Goal: Information Seeking & Learning: Learn about a topic

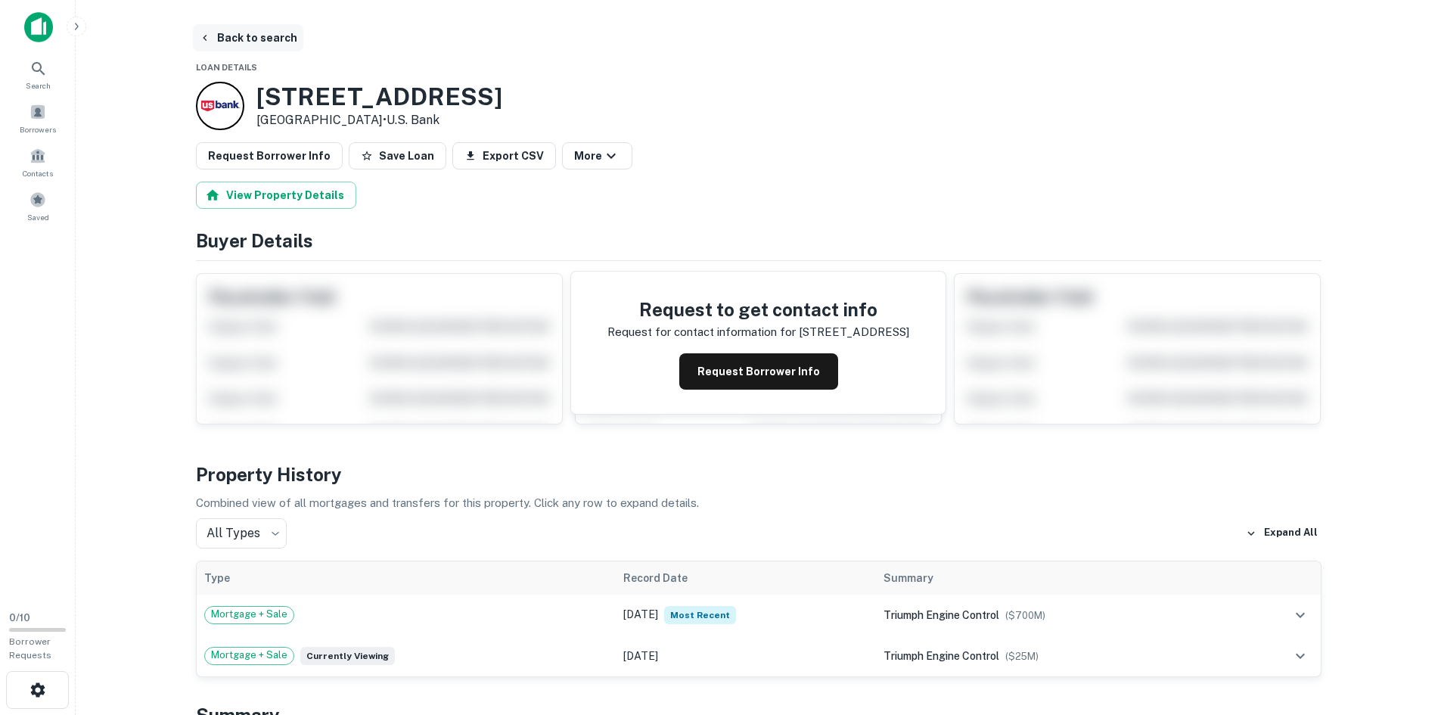
click at [243, 35] on button "Back to search" at bounding box center [248, 37] width 110 height 27
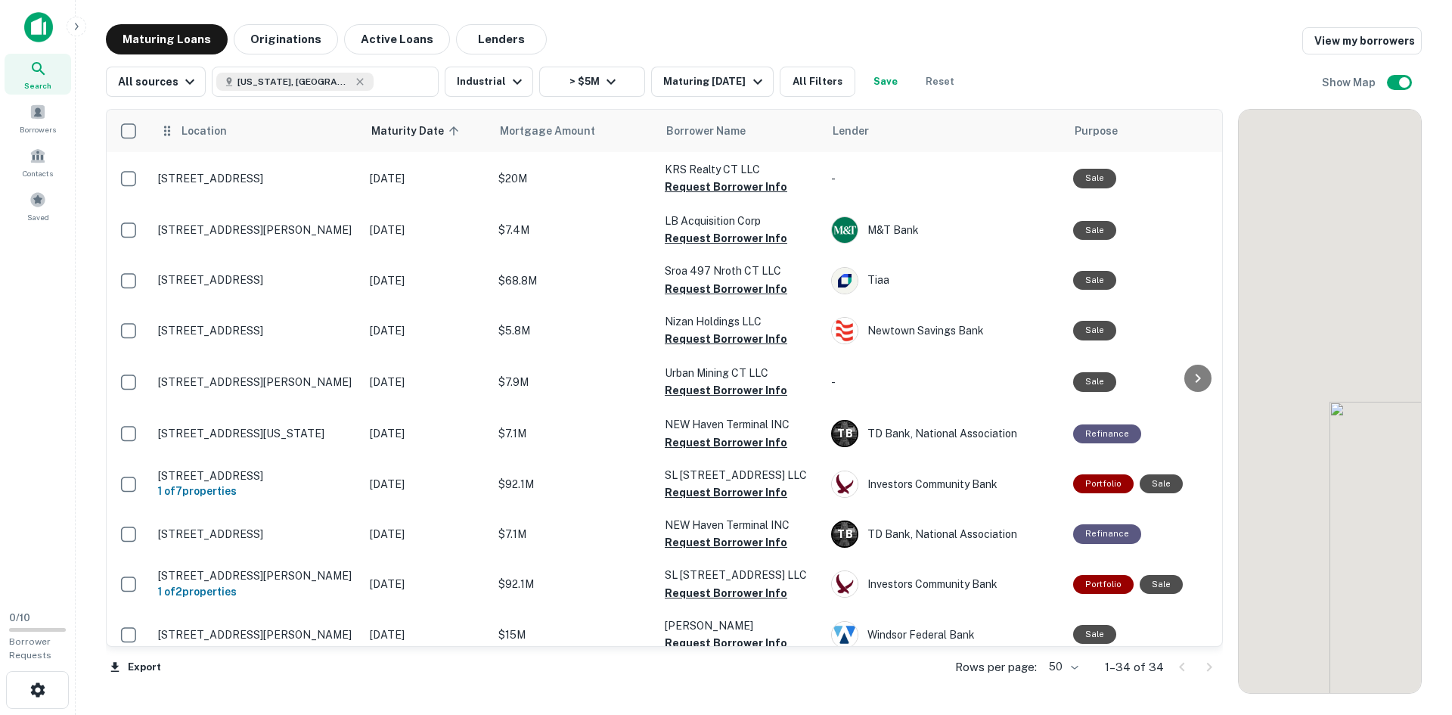
scroll to position [298, 0]
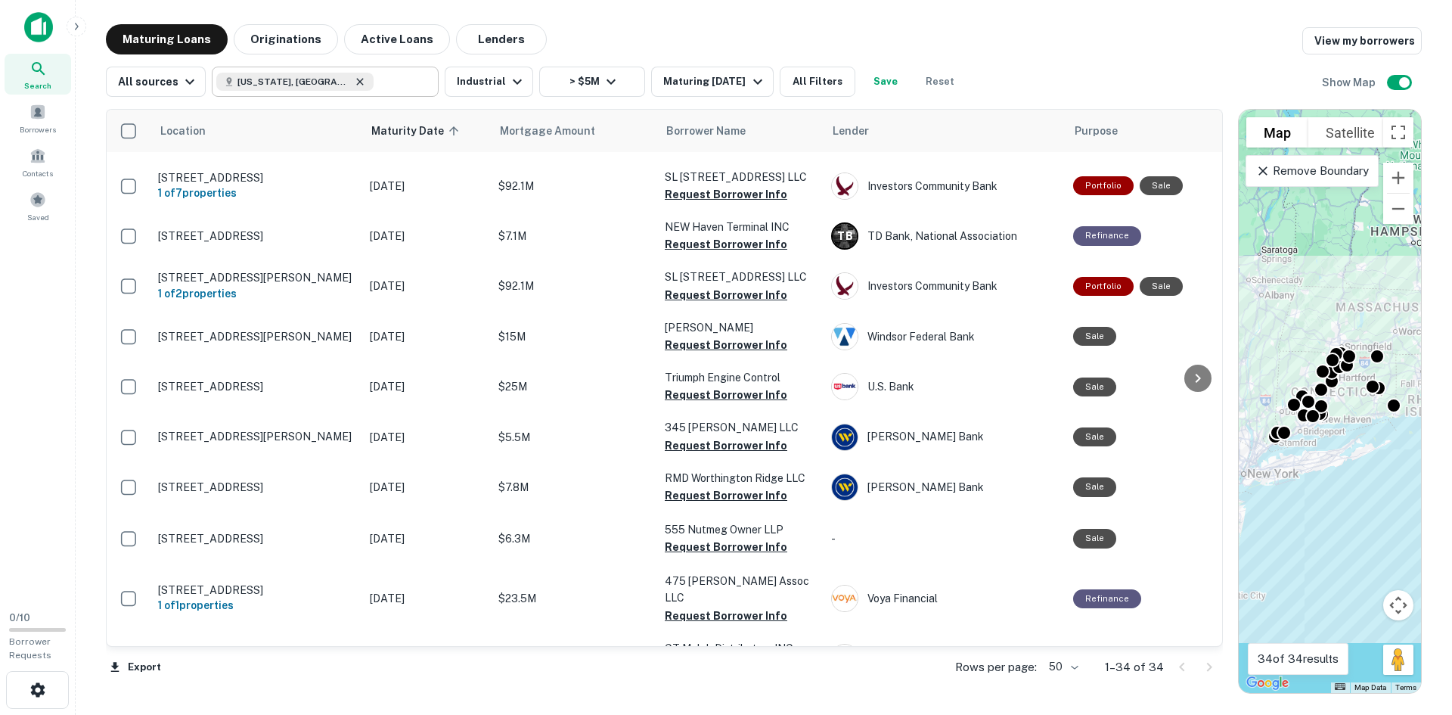
click at [357, 79] on icon at bounding box center [360, 81] width 7 height 7
type input "**********"
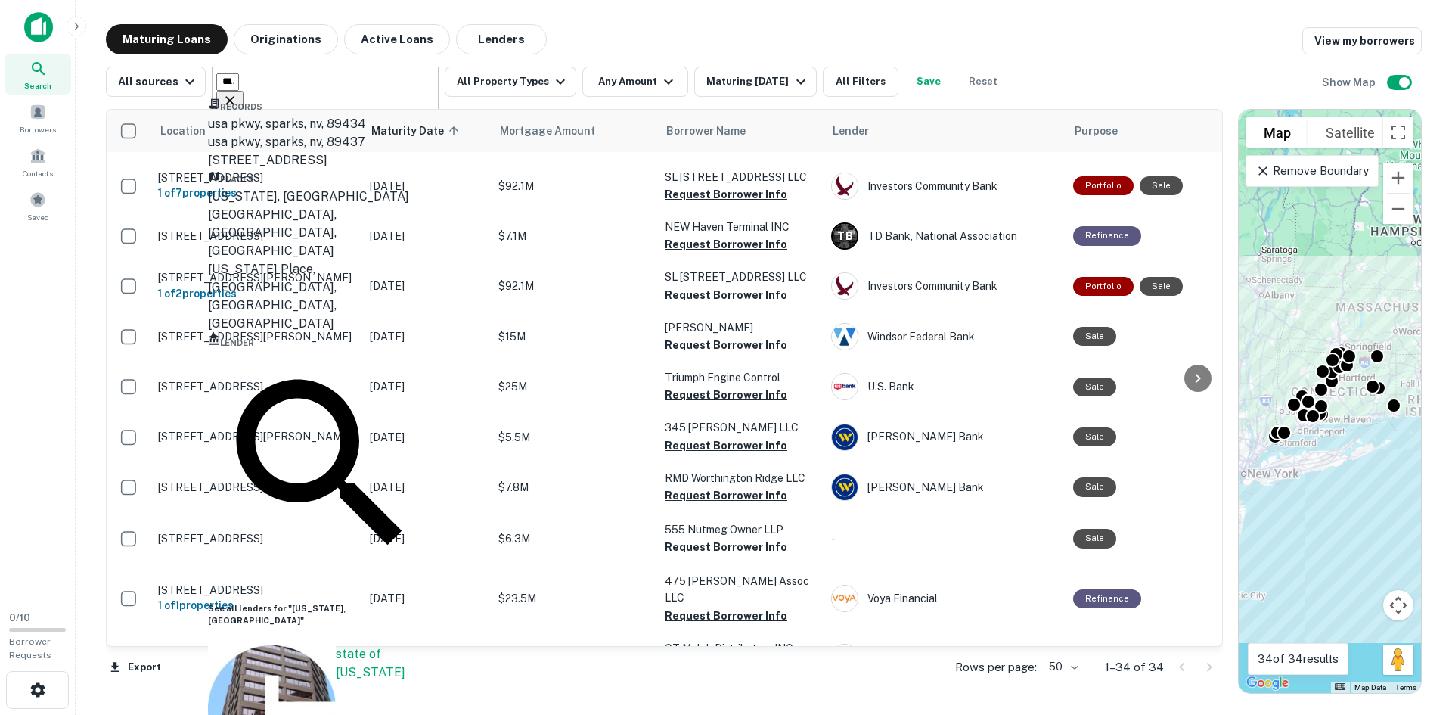
click at [244, 91] on button "Clear" at bounding box center [229, 102] width 27 height 22
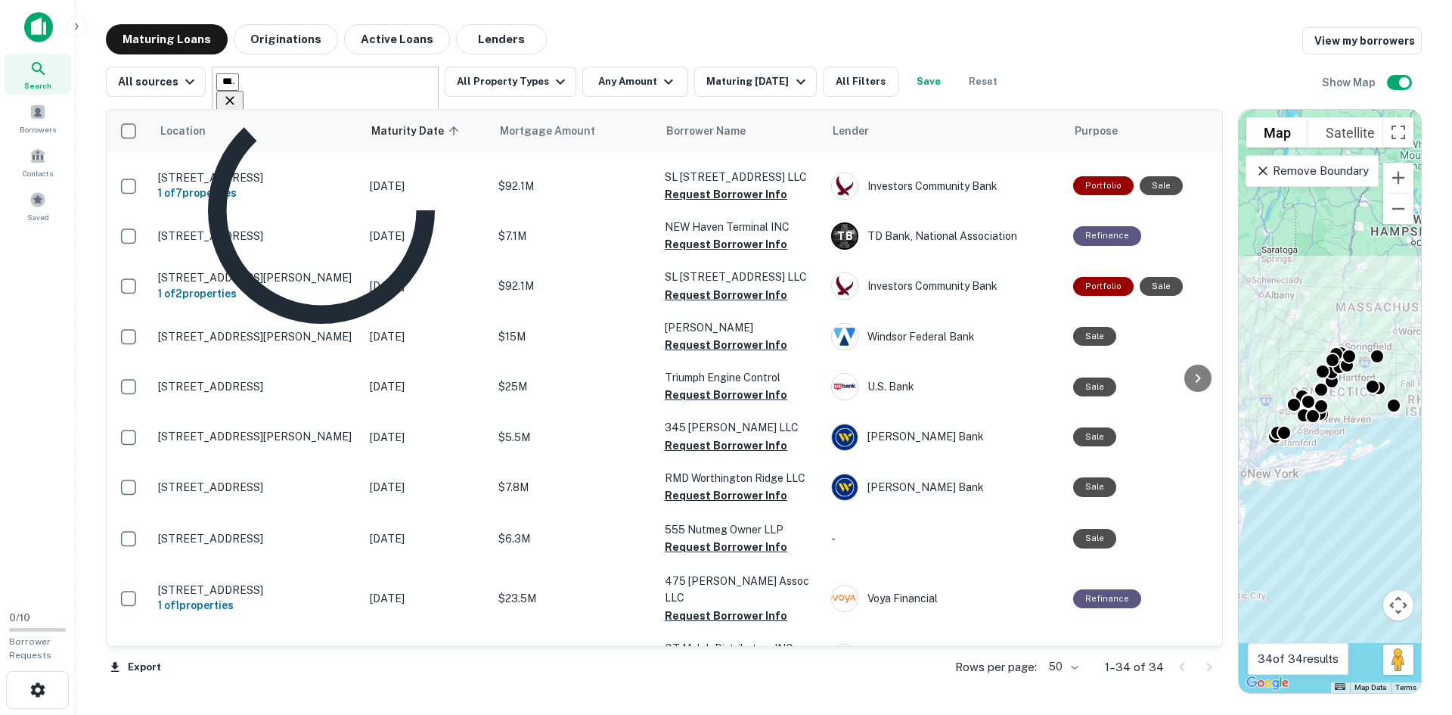
type input "**********"
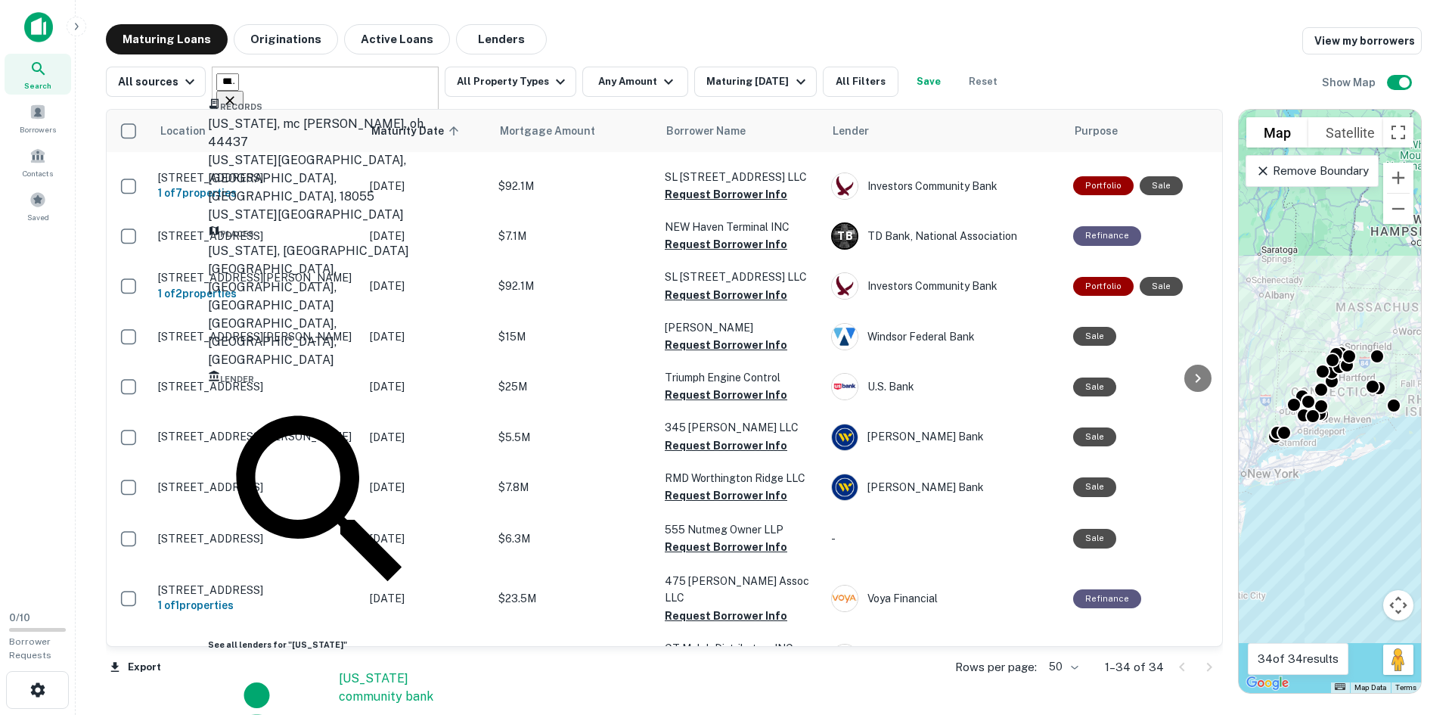
click at [309, 260] on div "[US_STATE], [GEOGRAPHIC_DATA]" at bounding box center [321, 251] width 227 height 18
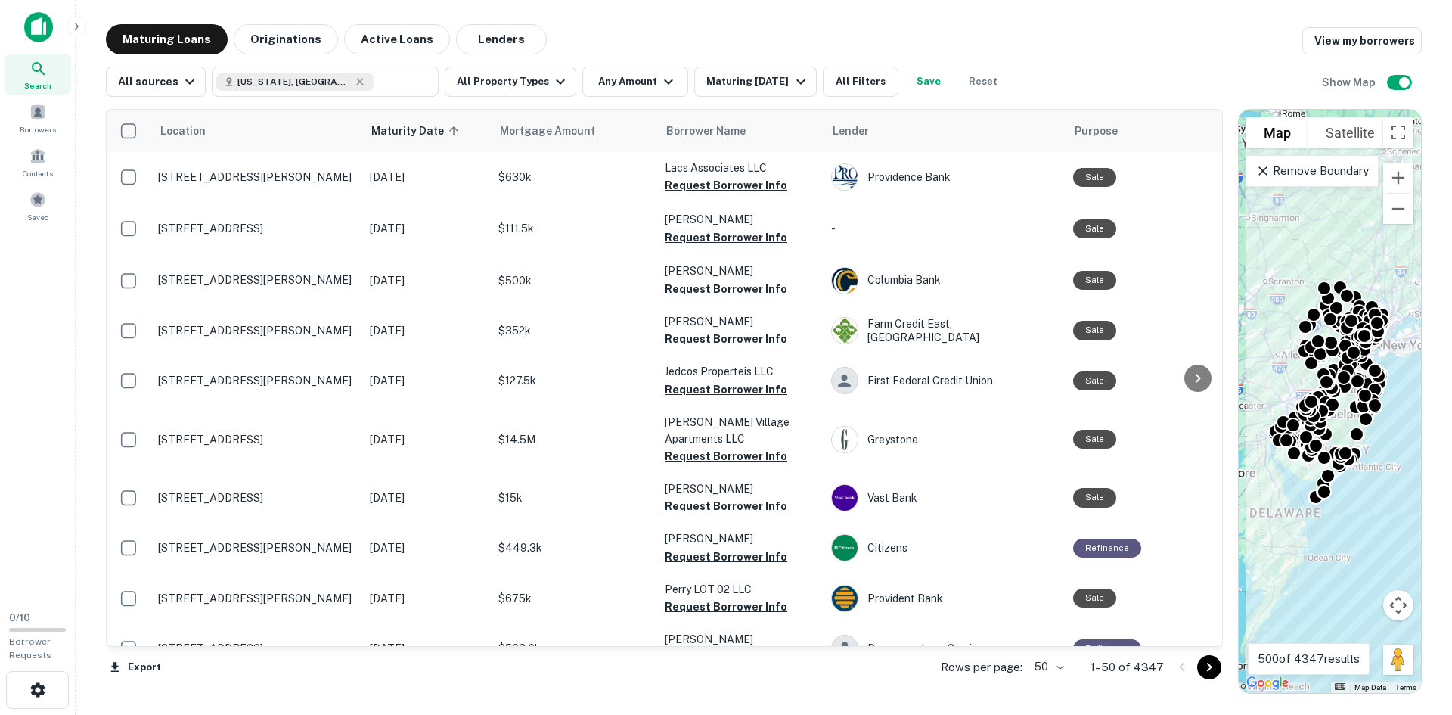
click at [493, 98] on div "Location Maturity Date sorted ascending Mortgage Amount Borrower Name Lender Pu…" at bounding box center [764, 395] width 1316 height 597
click at [495, 88] on button "All Property Types" at bounding box center [511, 82] width 132 height 30
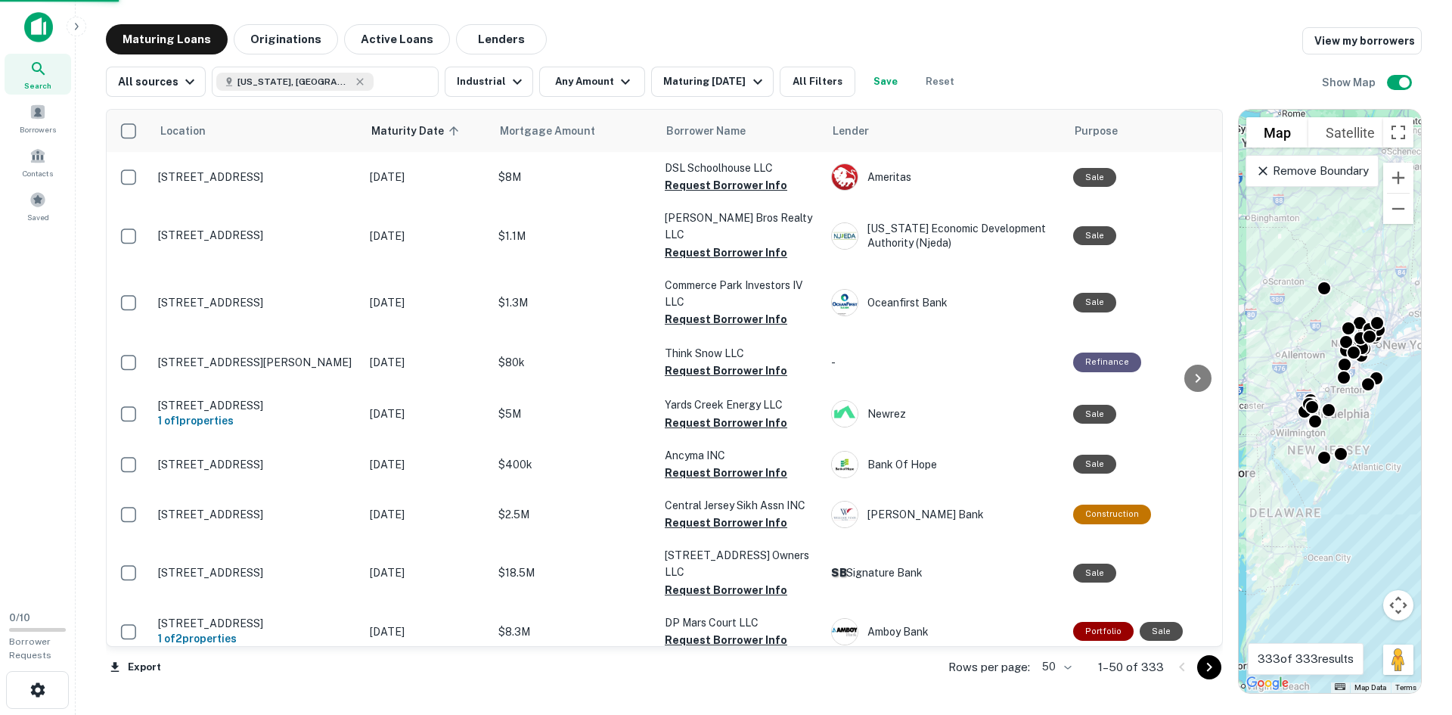
click at [574, 80] on button "Any Amount" at bounding box center [592, 82] width 106 height 30
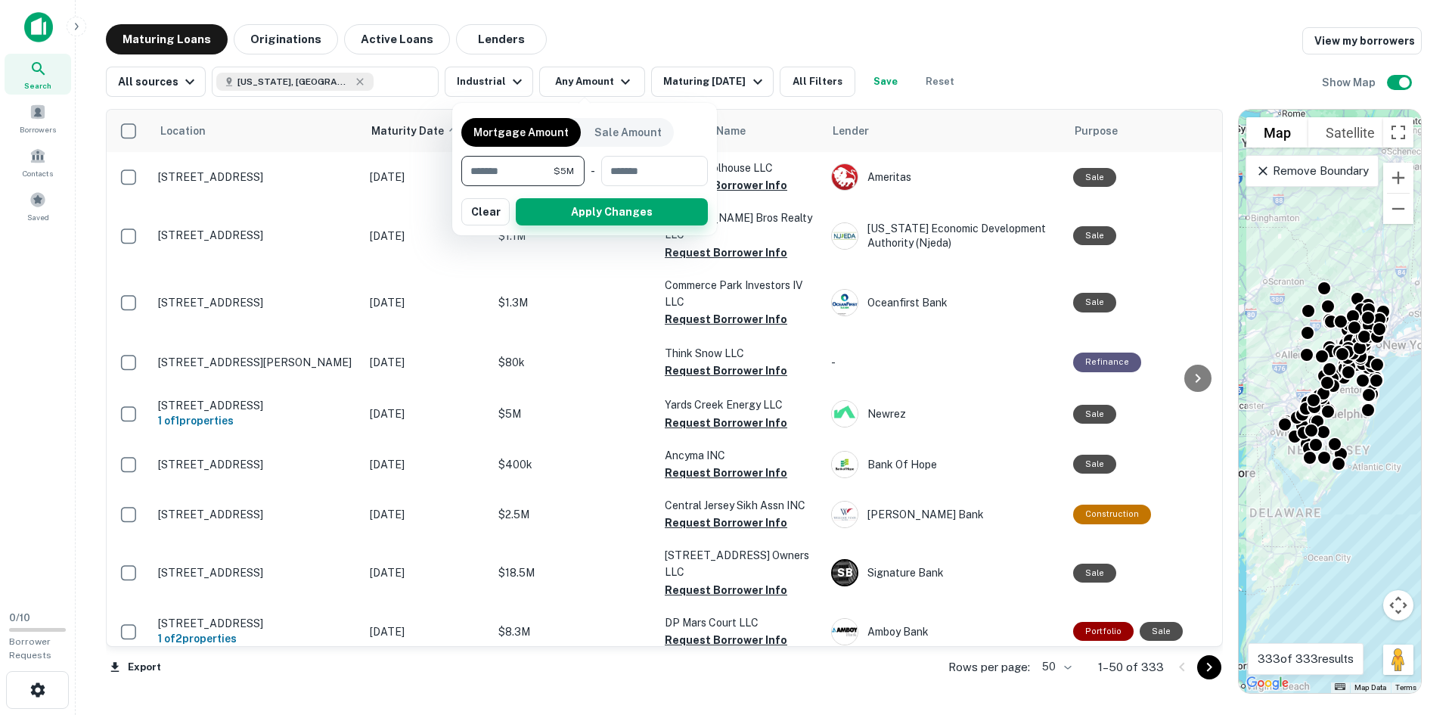
type input "*******"
click at [585, 209] on button "Apply Changes" at bounding box center [612, 211] width 192 height 27
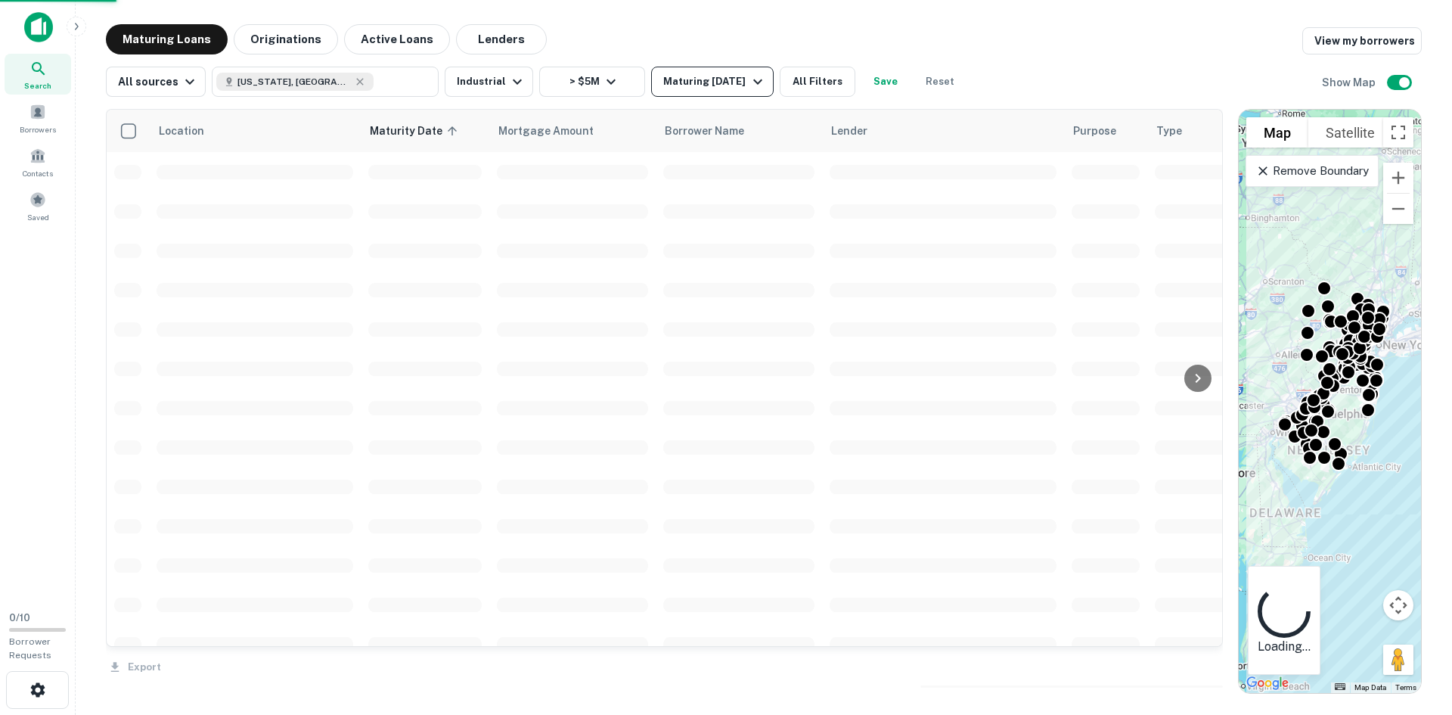
click at [685, 79] on div "Maturing [DATE]" at bounding box center [714, 82] width 103 height 18
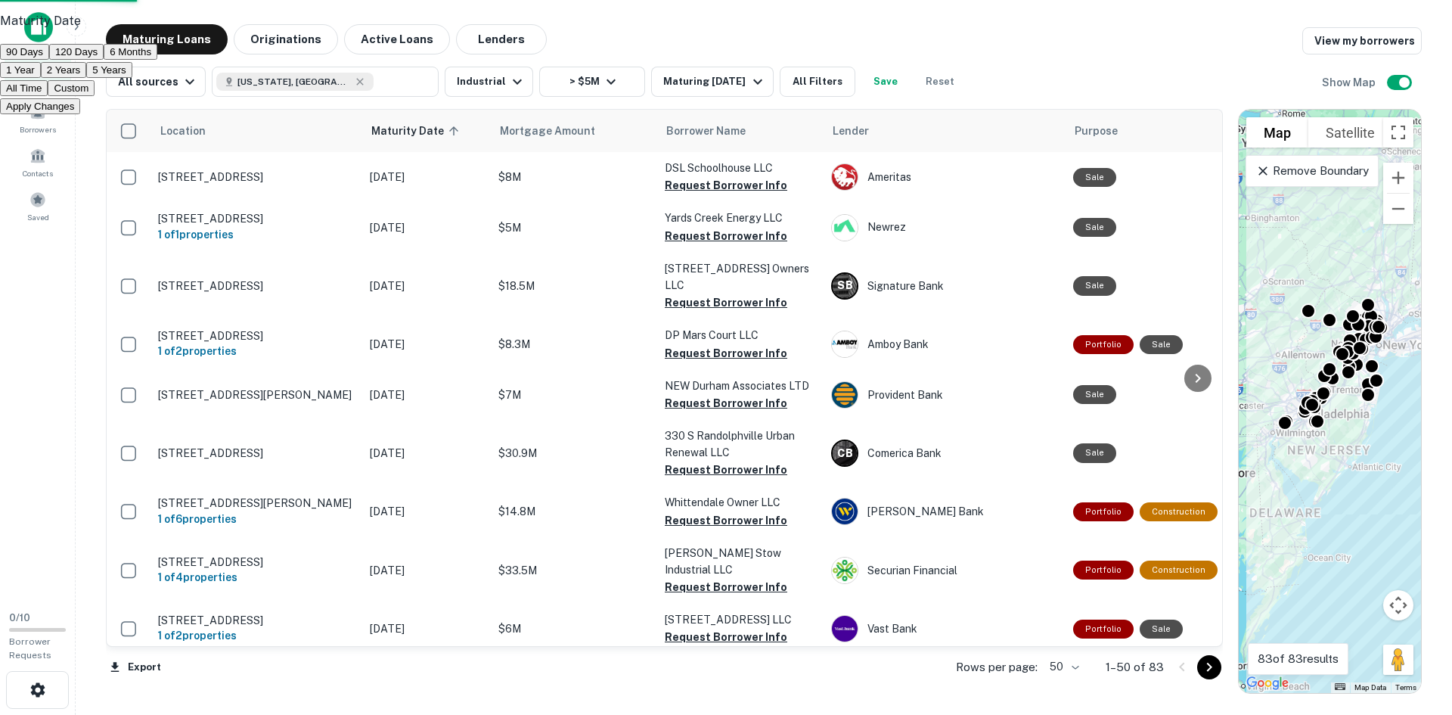
click at [41, 78] on button "1 Year" at bounding box center [20, 70] width 41 height 16
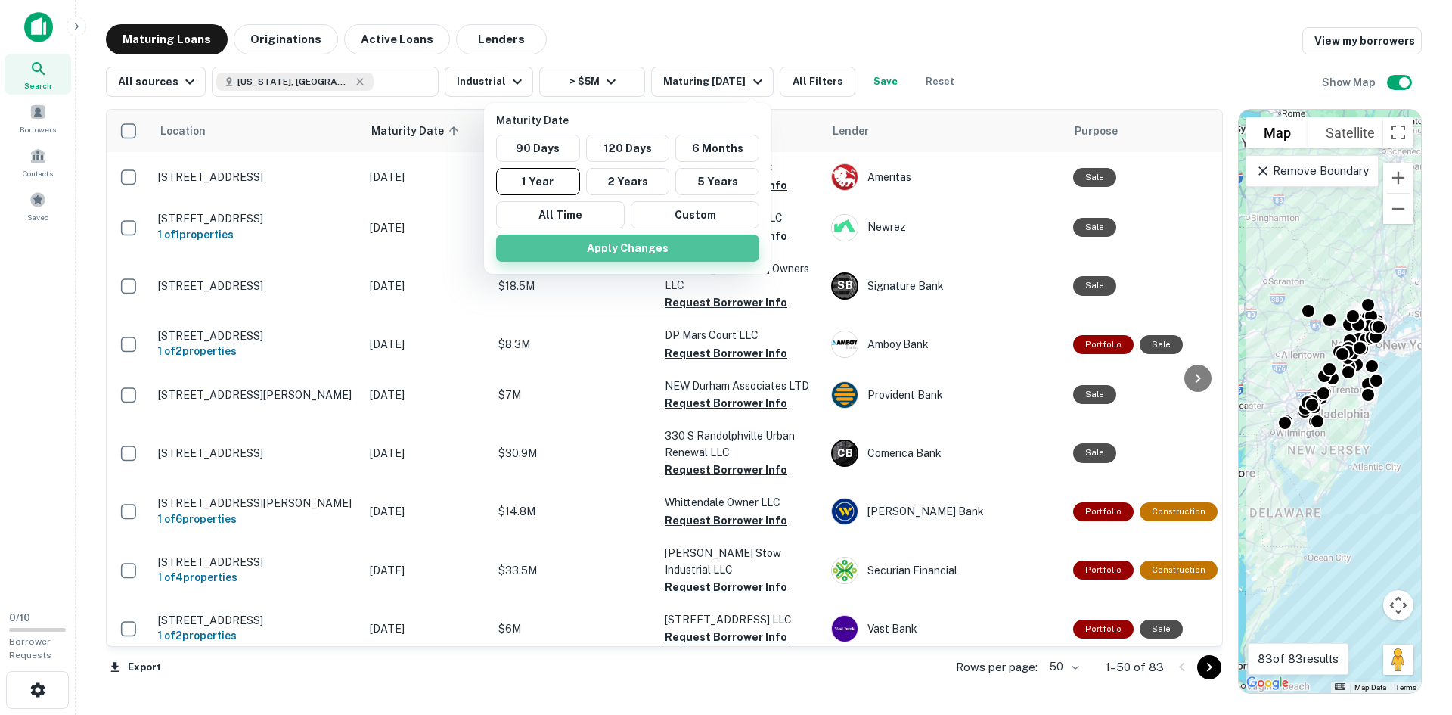
click at [666, 246] on button "Apply Changes" at bounding box center [627, 247] width 263 height 27
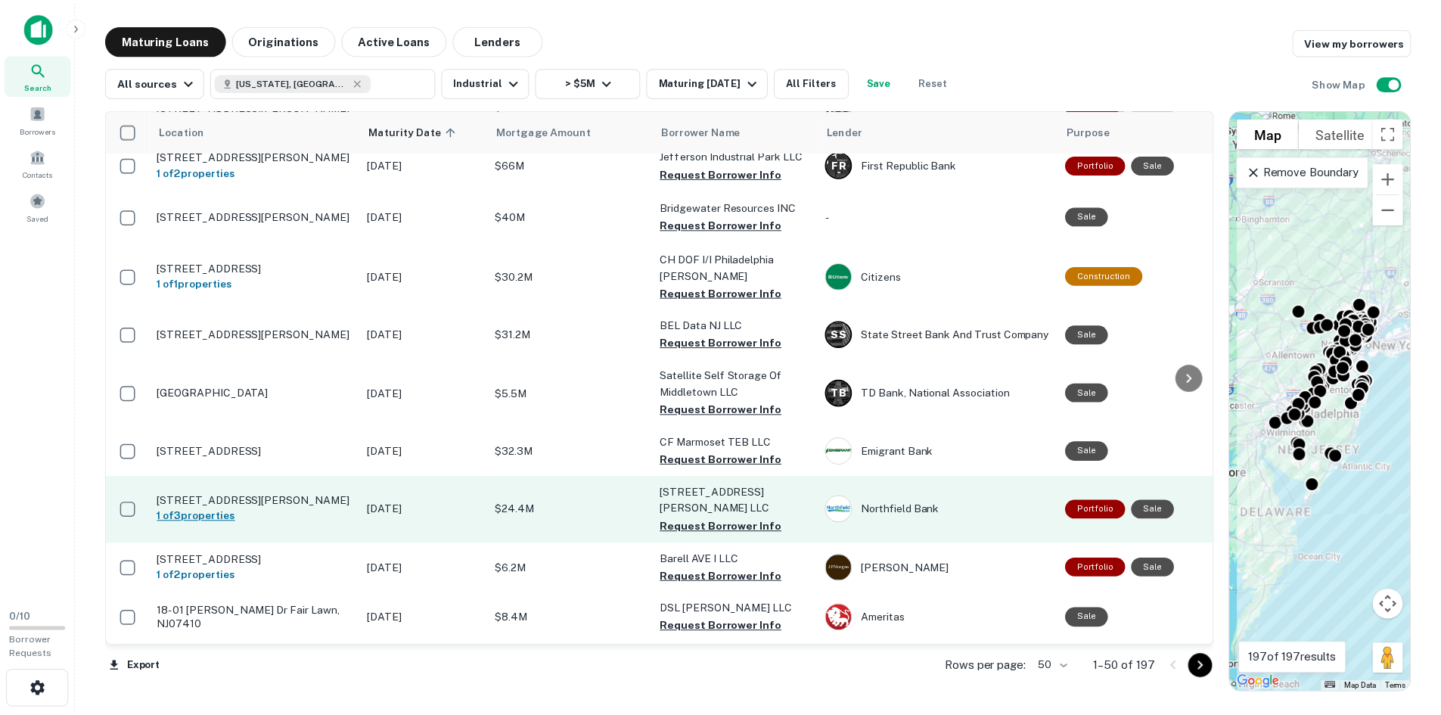
scroll to position [2313, 0]
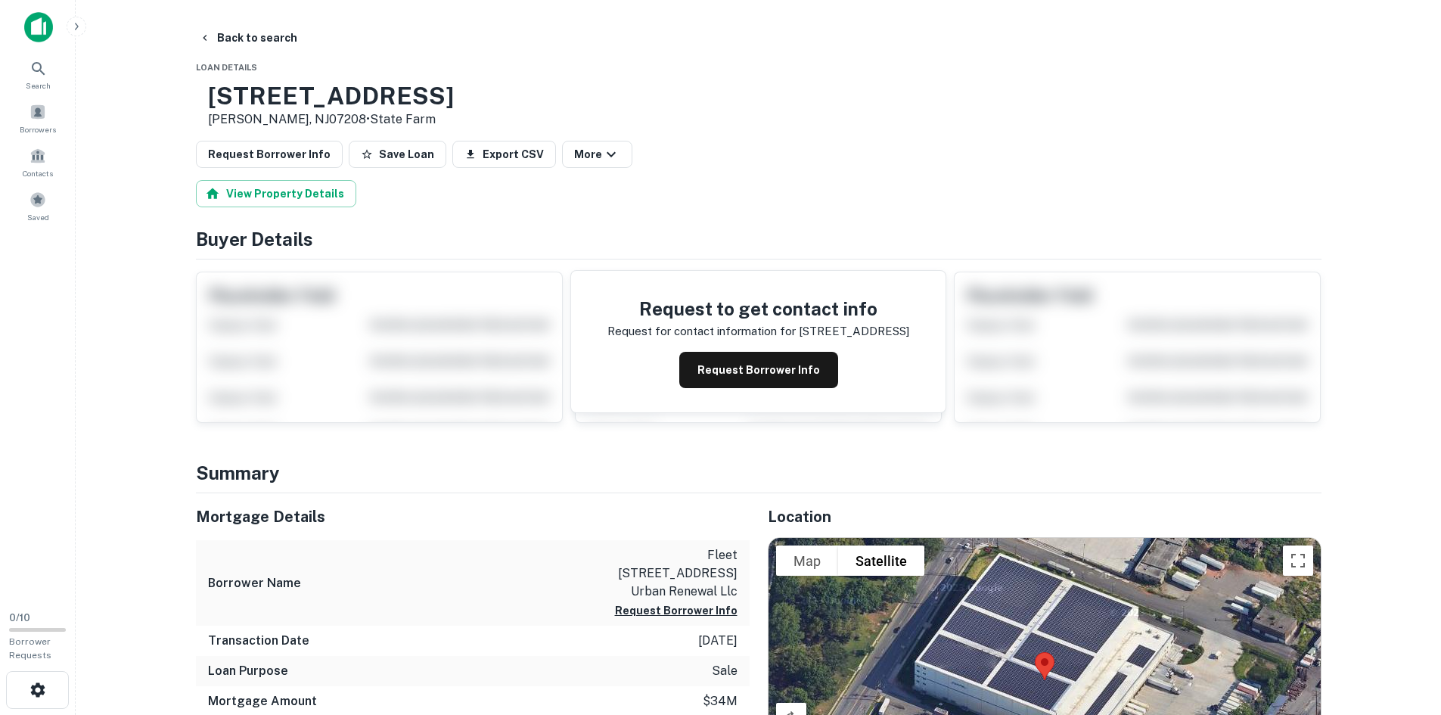
click at [365, 100] on h3 "[STREET_ADDRESS]" at bounding box center [331, 96] width 246 height 29
copy h3 "[STREET_ADDRESS]"
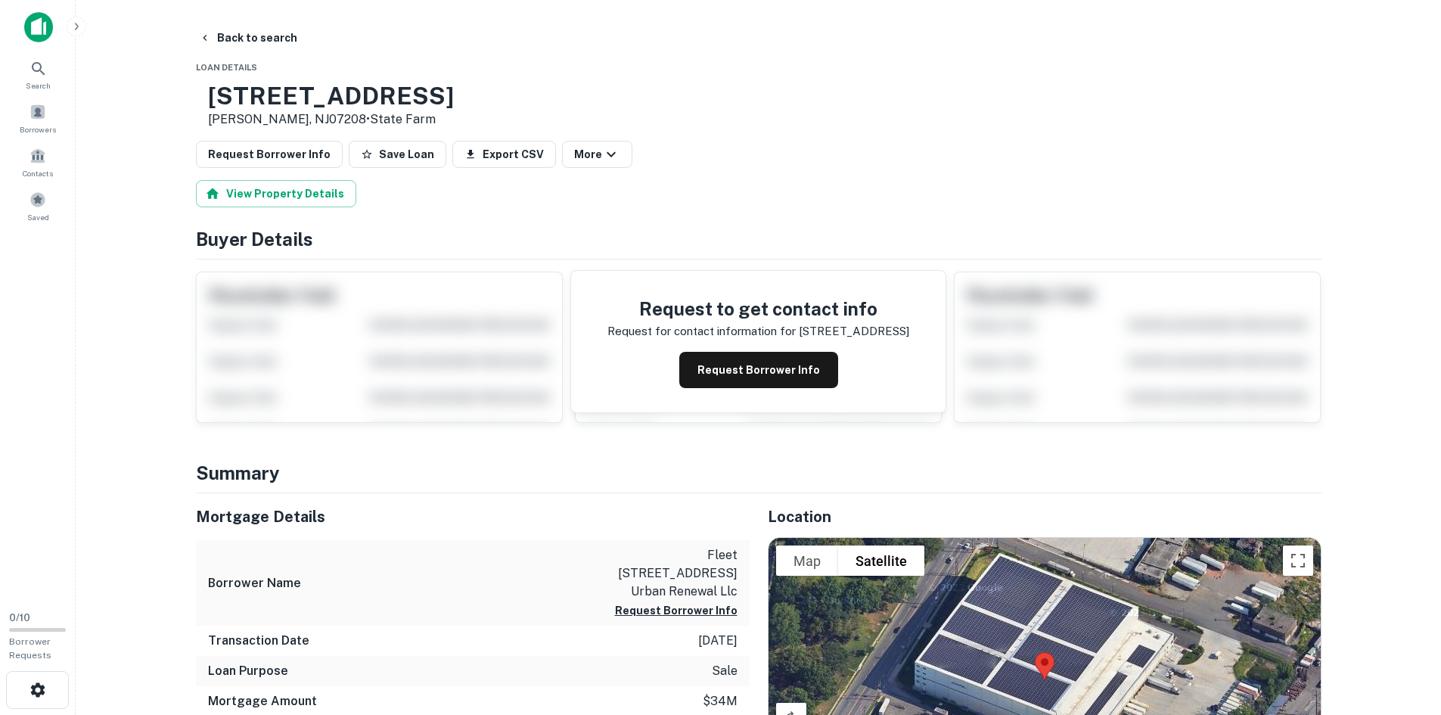
click at [254, 43] on button "Back to search" at bounding box center [248, 37] width 110 height 27
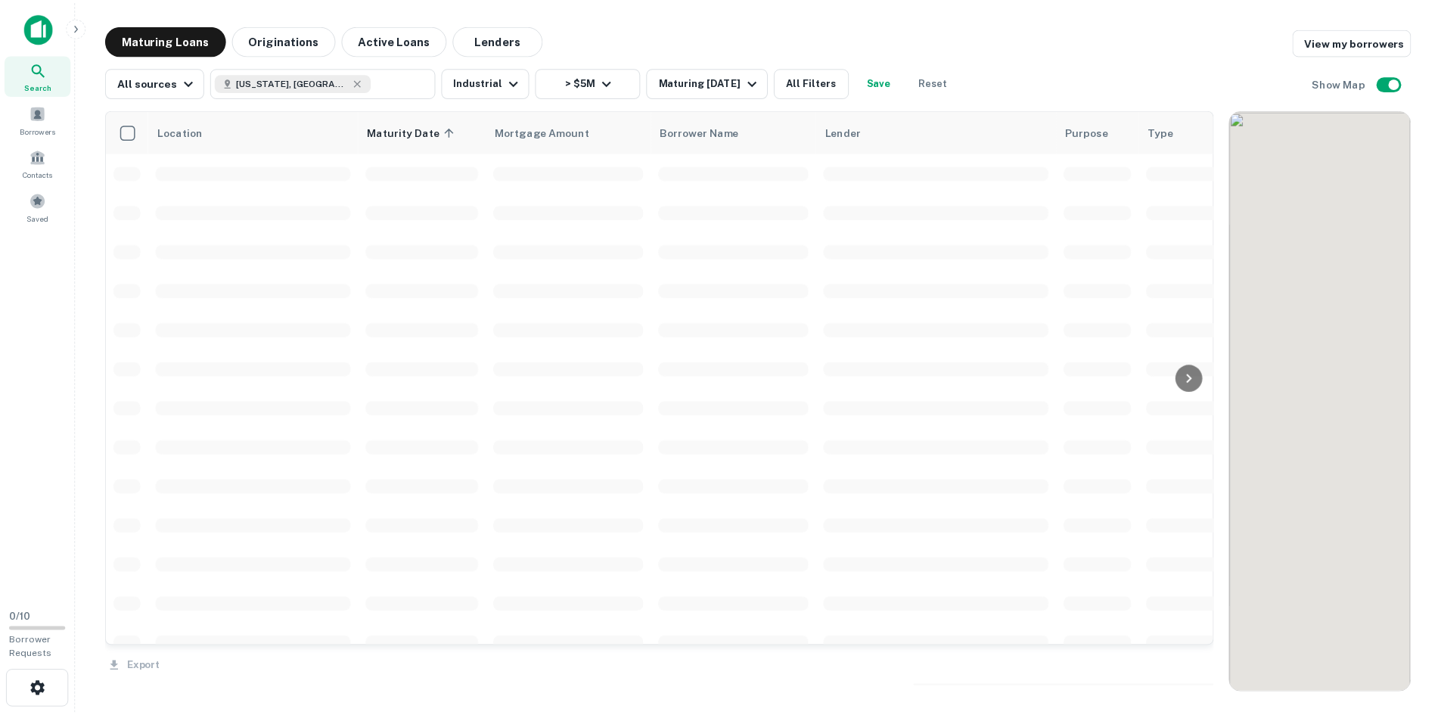
scroll to position [2313, 0]
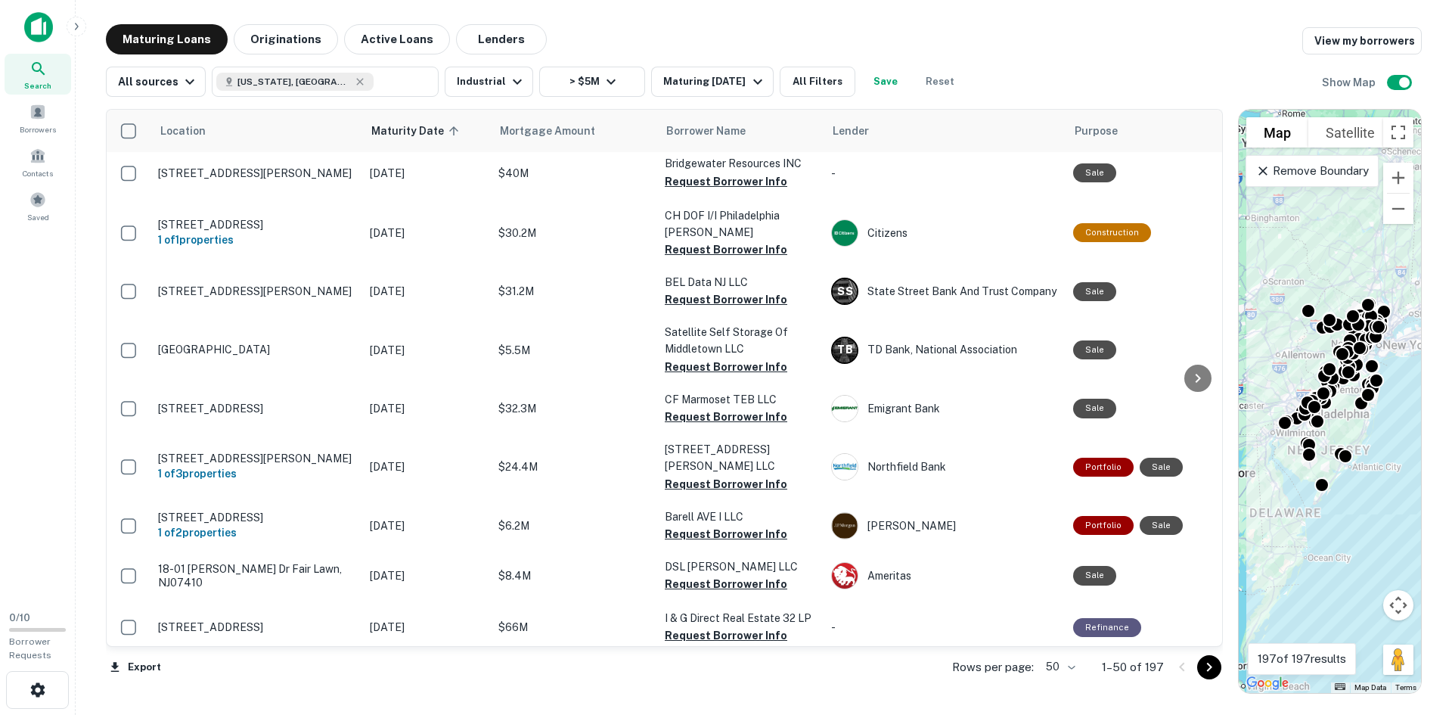
click at [252, 672] on p "[STREET_ADDRESS]" at bounding box center [256, 679] width 197 height 14
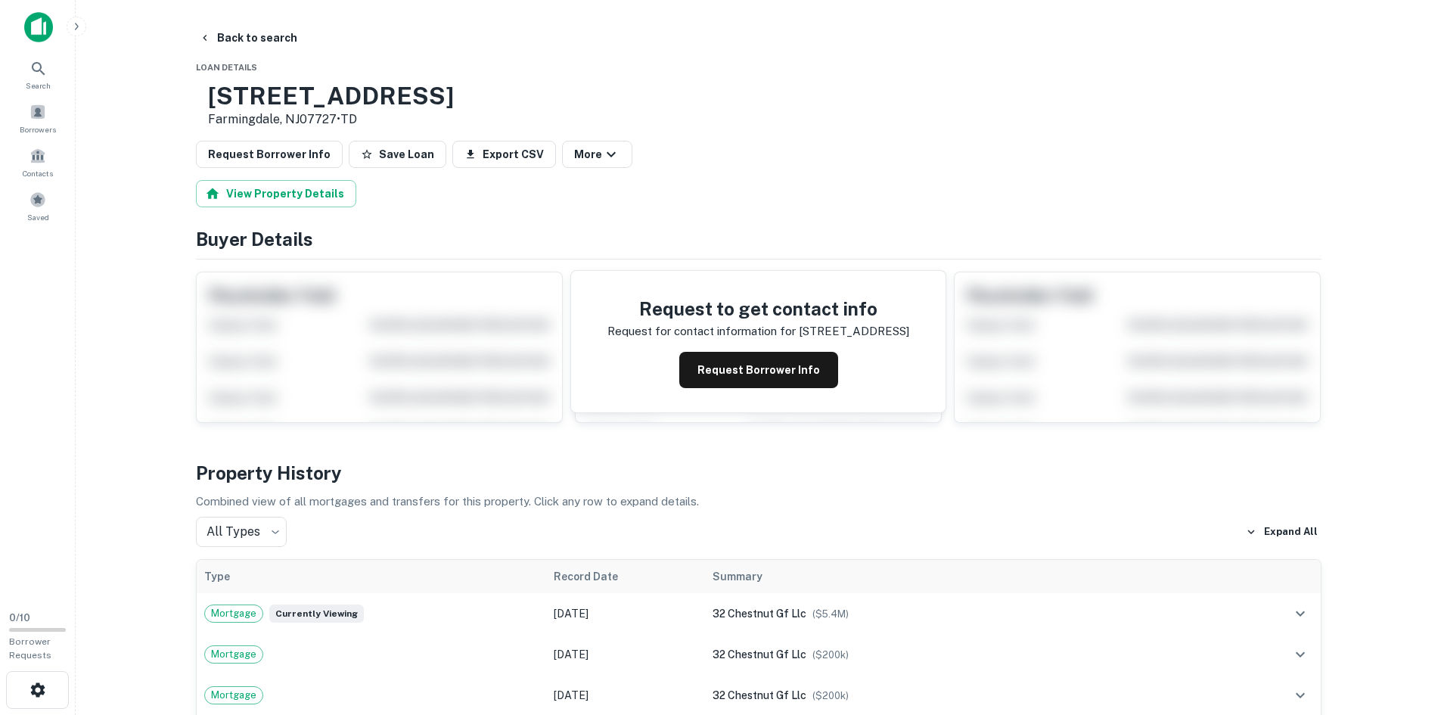
click at [327, 97] on h3 "[STREET_ADDRESS]" at bounding box center [331, 96] width 246 height 29
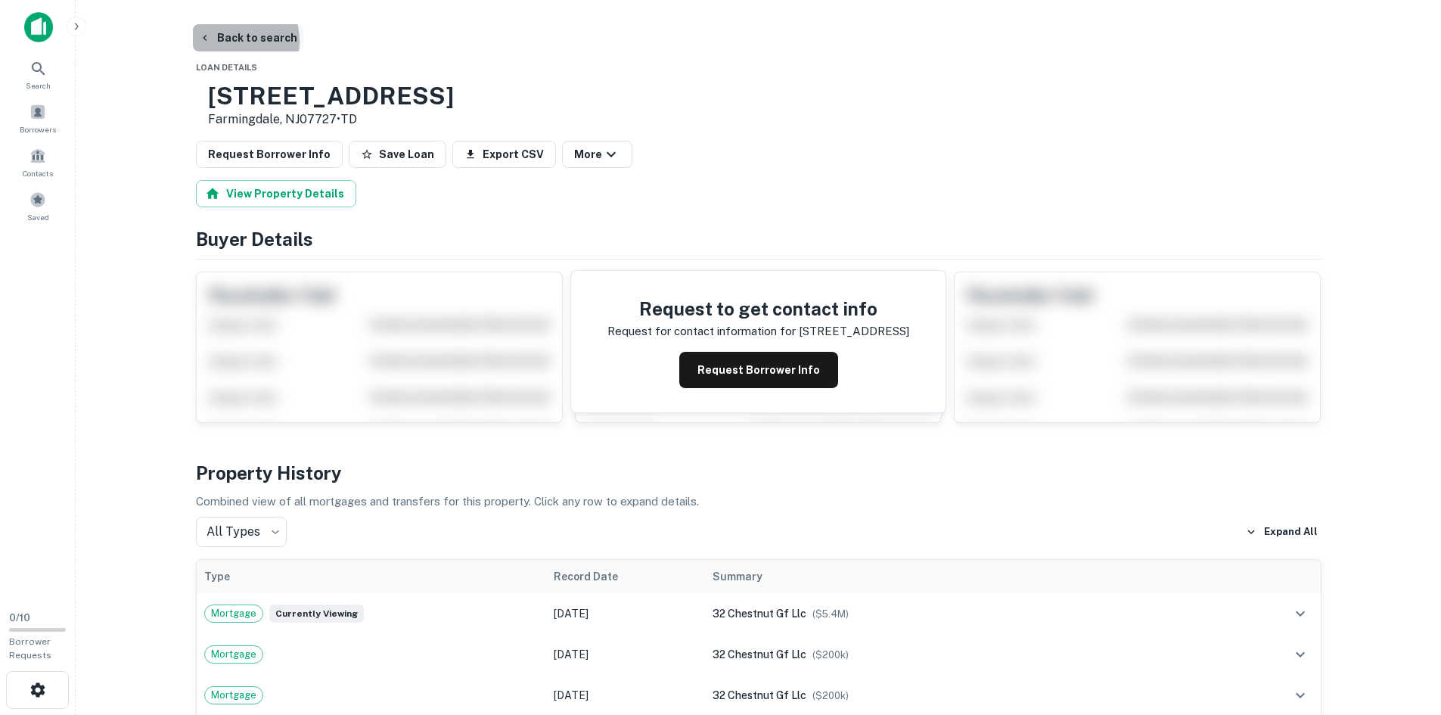
click at [224, 42] on button "Back to search" at bounding box center [248, 37] width 110 height 27
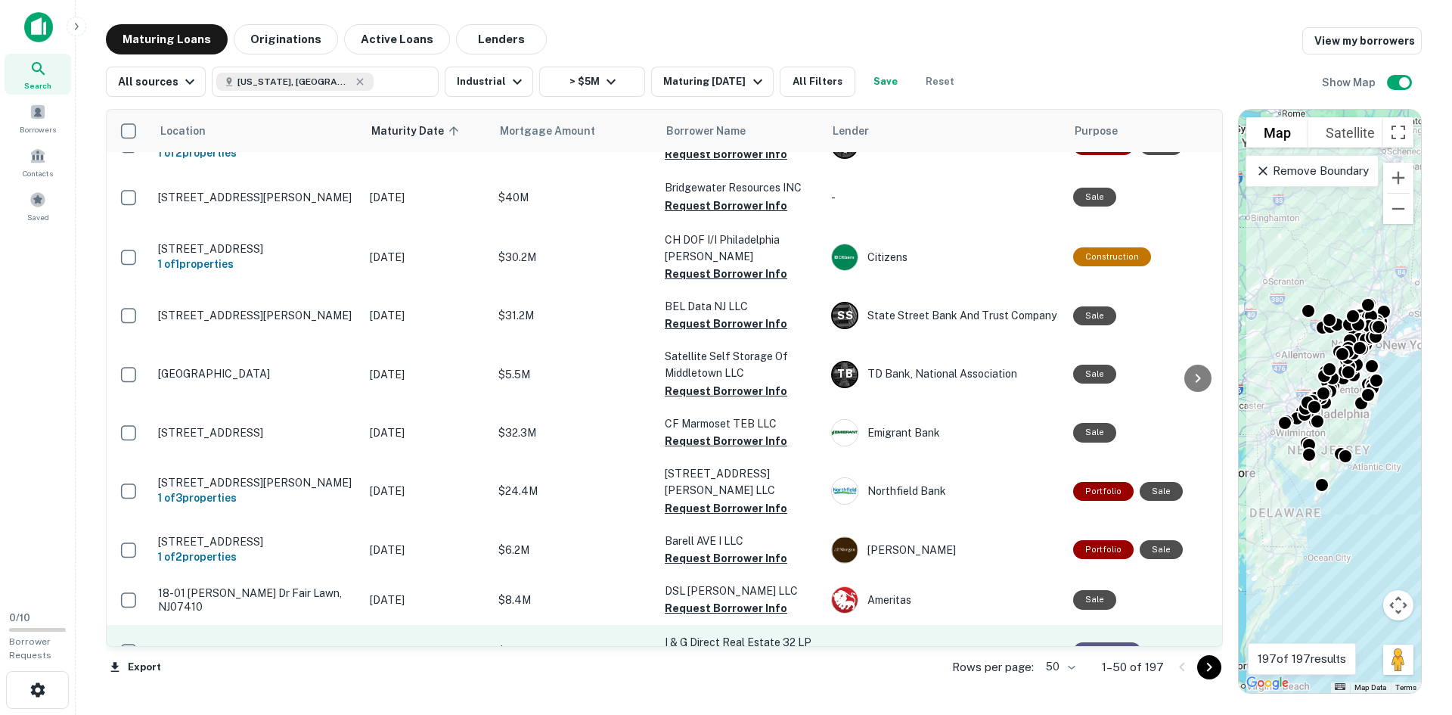
scroll to position [2313, 0]
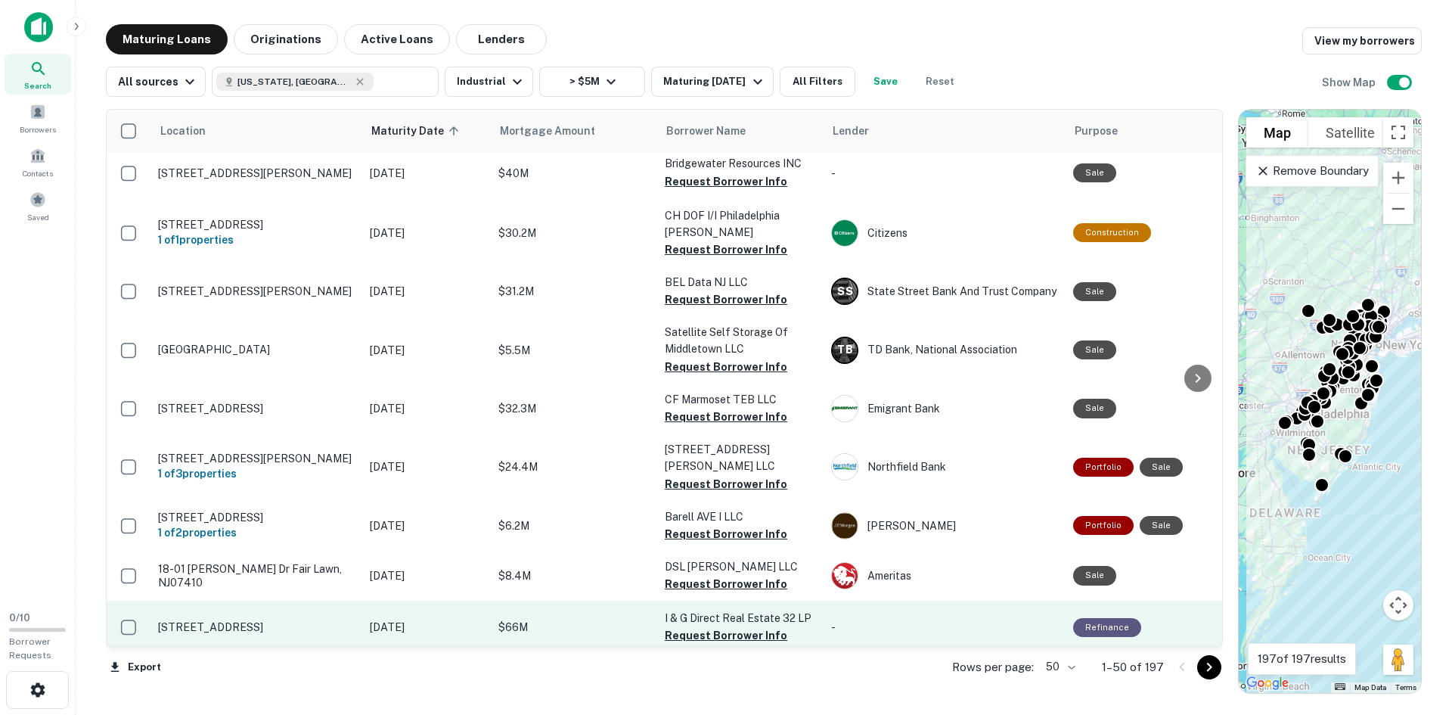
click at [233, 620] on p "[STREET_ADDRESS]" at bounding box center [256, 627] width 197 height 14
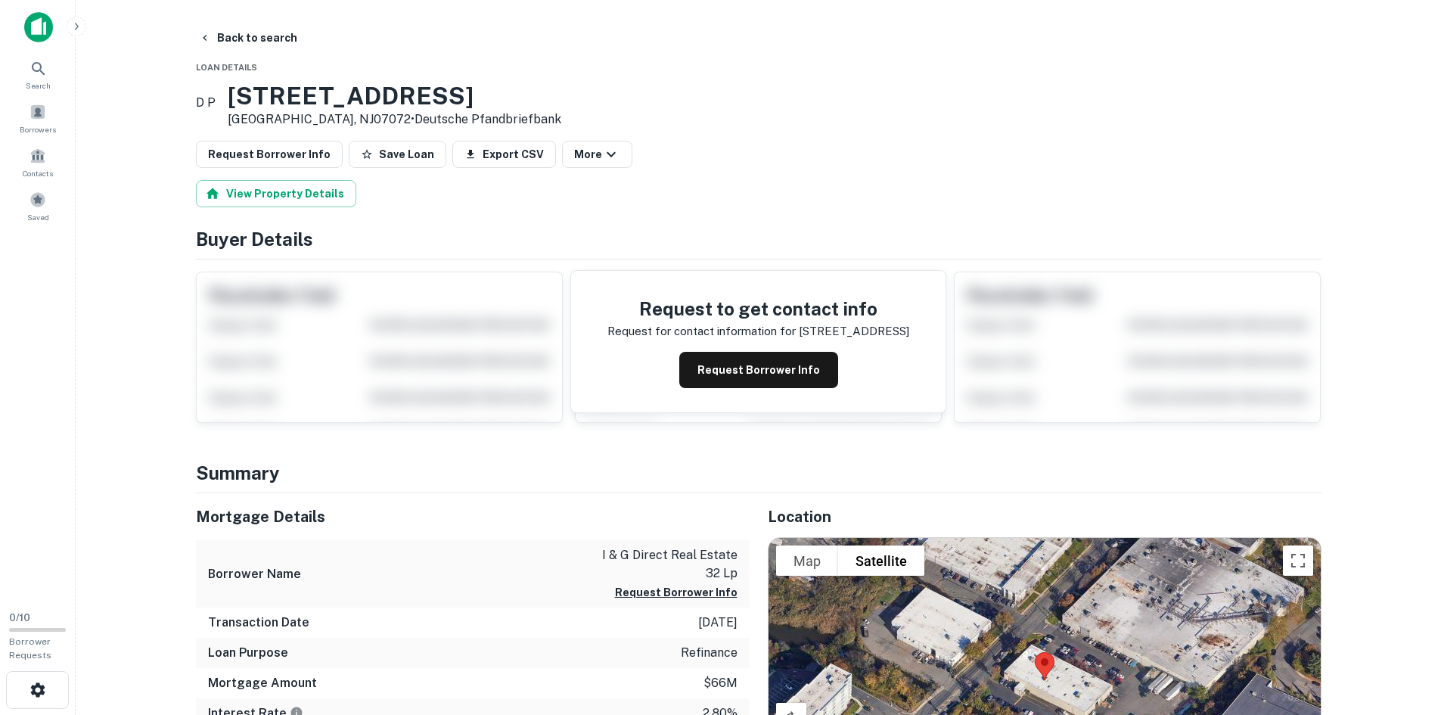
click at [293, 98] on h3 "[STREET_ADDRESS]" at bounding box center [395, 96] width 334 height 29
copy h3 "[STREET_ADDRESS]"
click at [231, 22] on main "Back to search Loan Details D P [STREET_ADDRESS] • Deutsche Pfandbriefbank Requ…" at bounding box center [758, 357] width 1365 height 715
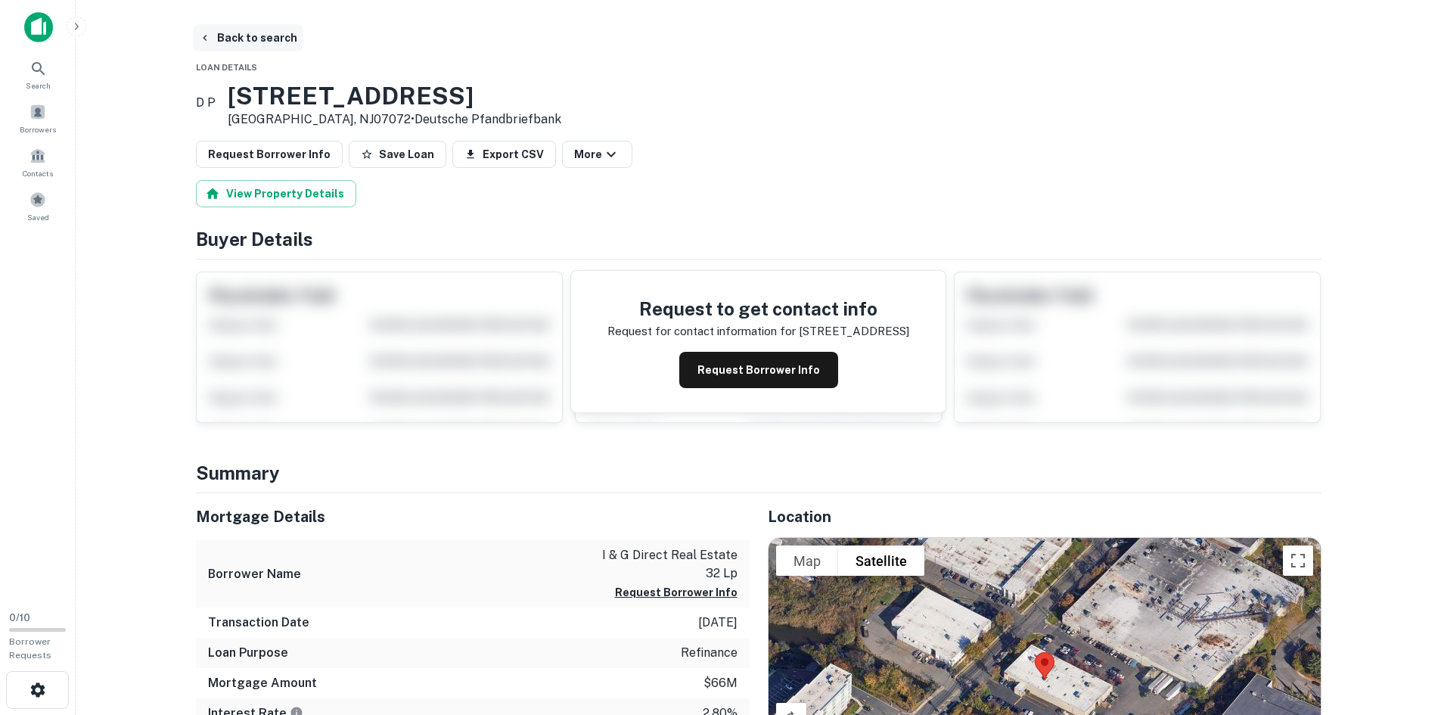
click at [228, 42] on button "Back to search" at bounding box center [248, 37] width 110 height 27
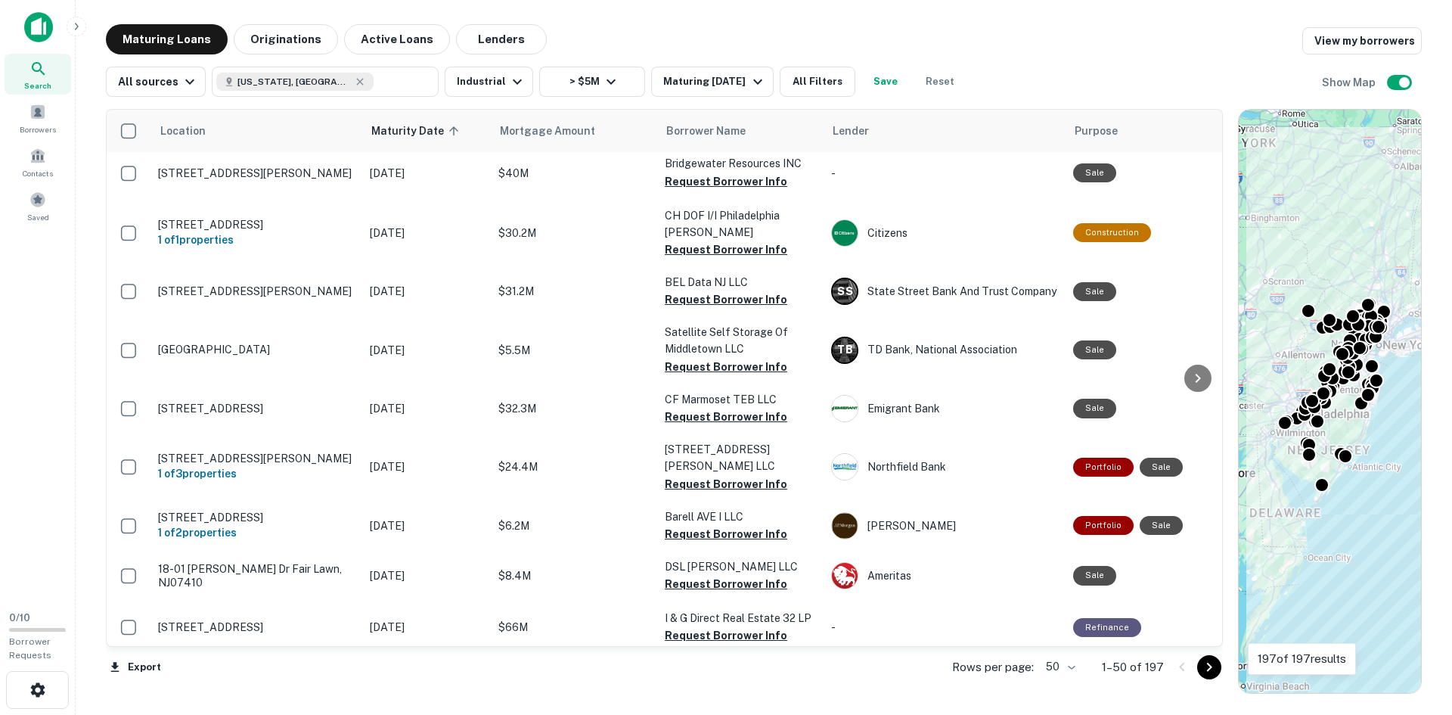
scroll to position [2322, 0]
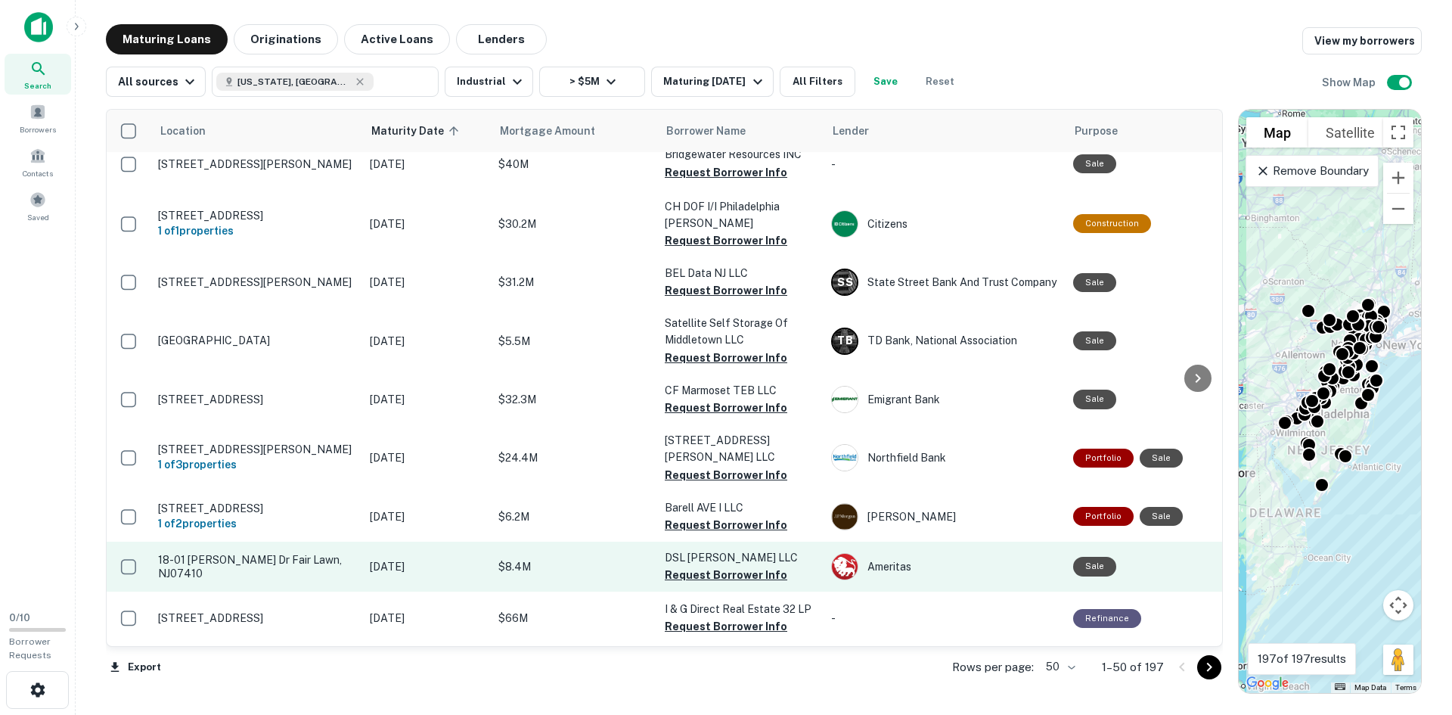
click at [283, 553] on p "18-01 [PERSON_NAME] Dr Fair Lawn, NJ07410" at bounding box center [256, 566] width 197 height 27
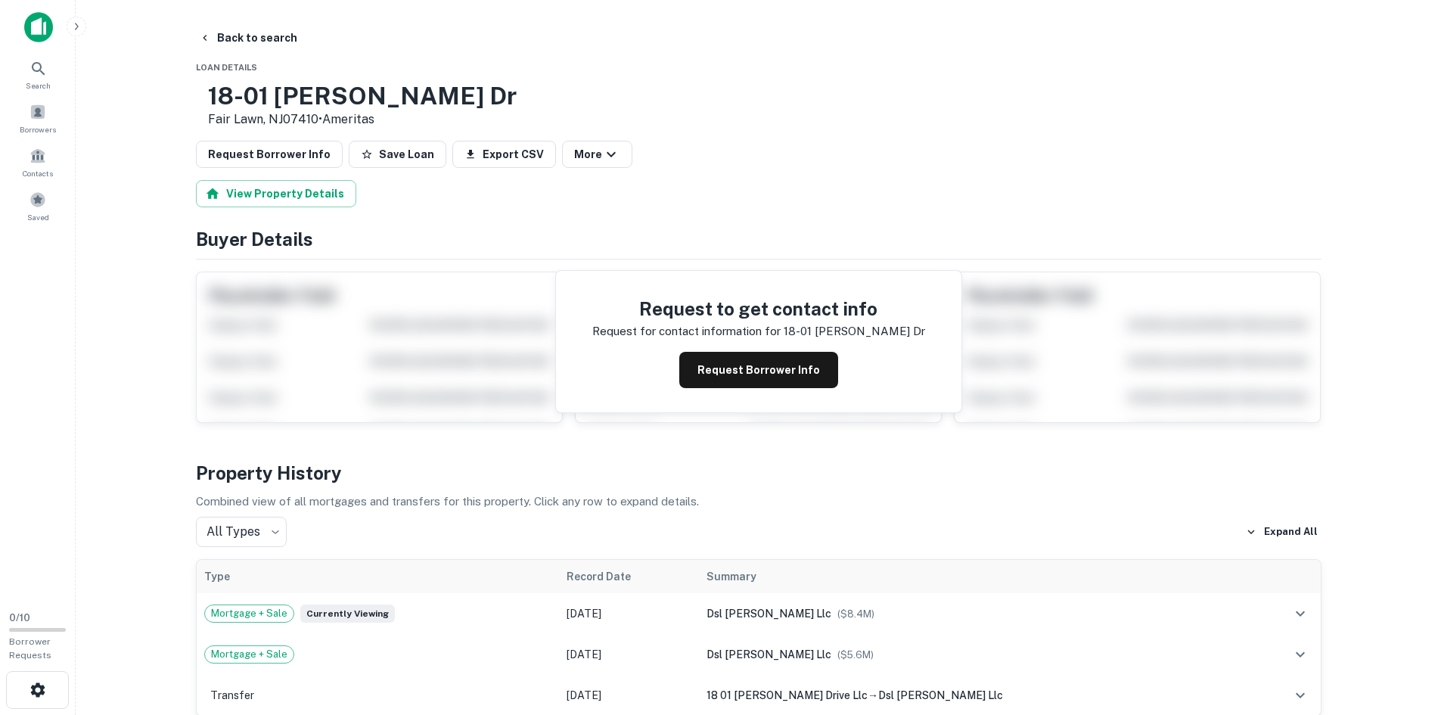
click at [288, 90] on h3 "18-01 [PERSON_NAME] Dr" at bounding box center [362, 96] width 309 height 29
click at [288, 88] on h3 "18-01 [PERSON_NAME] Dr" at bounding box center [362, 96] width 309 height 29
copy h3 "18-01 [PERSON_NAME] Dr"
drag, startPoint x: 428, startPoint y: 37, endPoint x: 404, endPoint y: 37, distance: 24.2
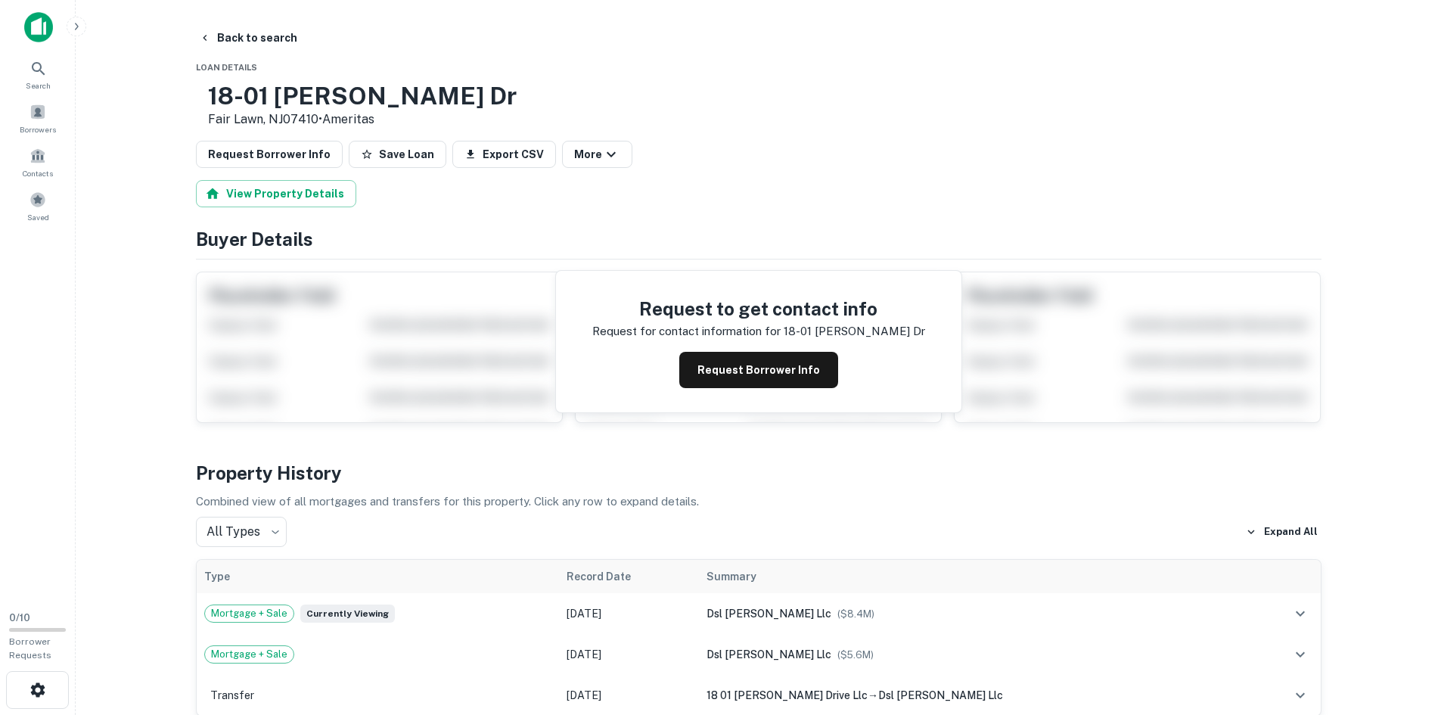
click at [427, 37] on div "Back to search" at bounding box center [758, 37] width 1125 height 27
click at [259, 36] on button "Back to search" at bounding box center [248, 37] width 110 height 27
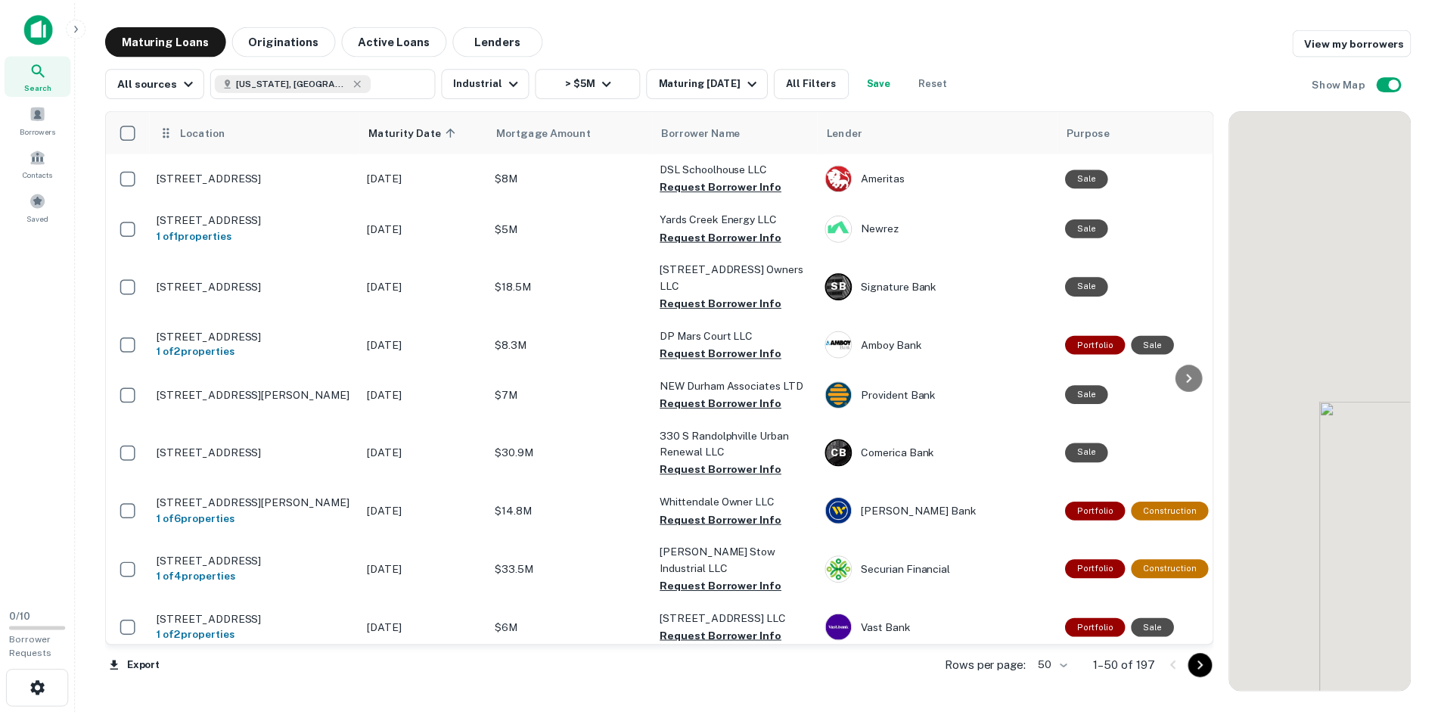
scroll to position [2322, 0]
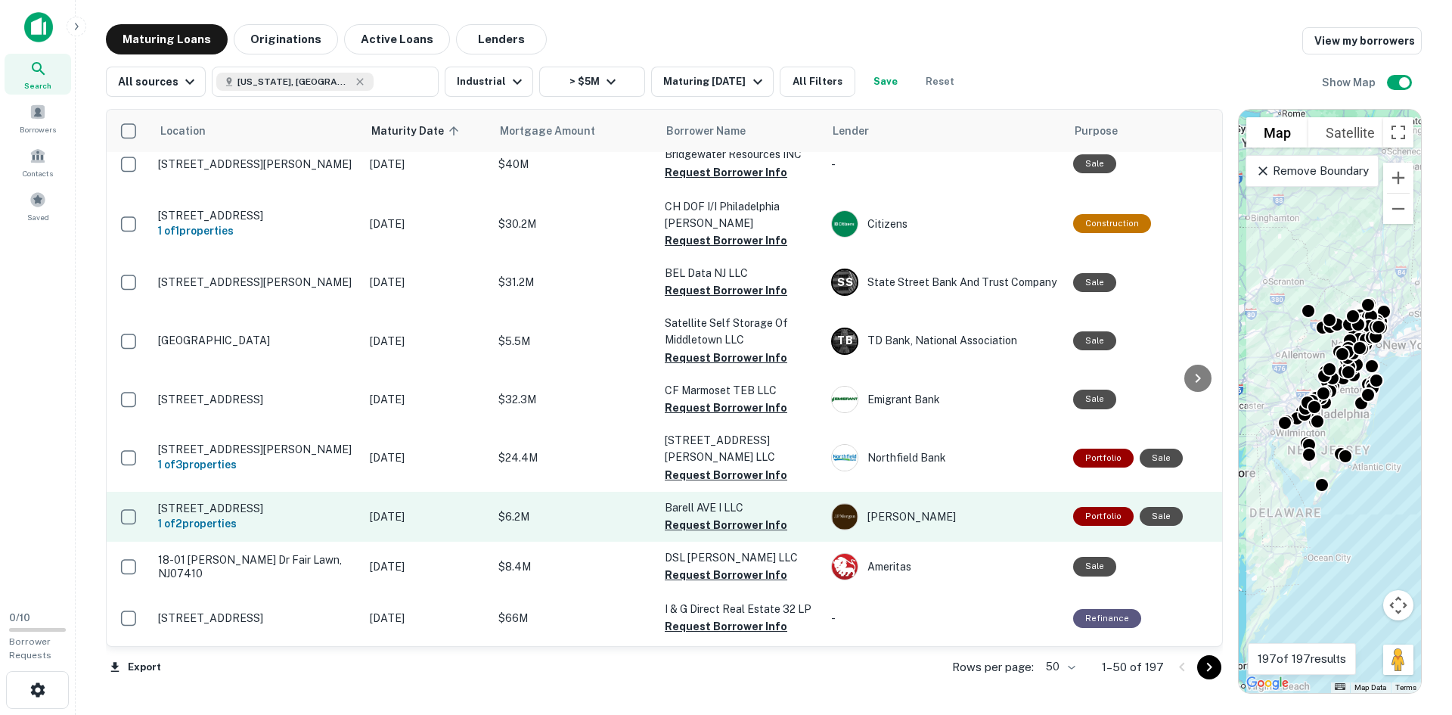
click at [261, 492] on td "[STREET_ADDRESS] 1 of 2 properties" at bounding box center [256, 517] width 212 height 50
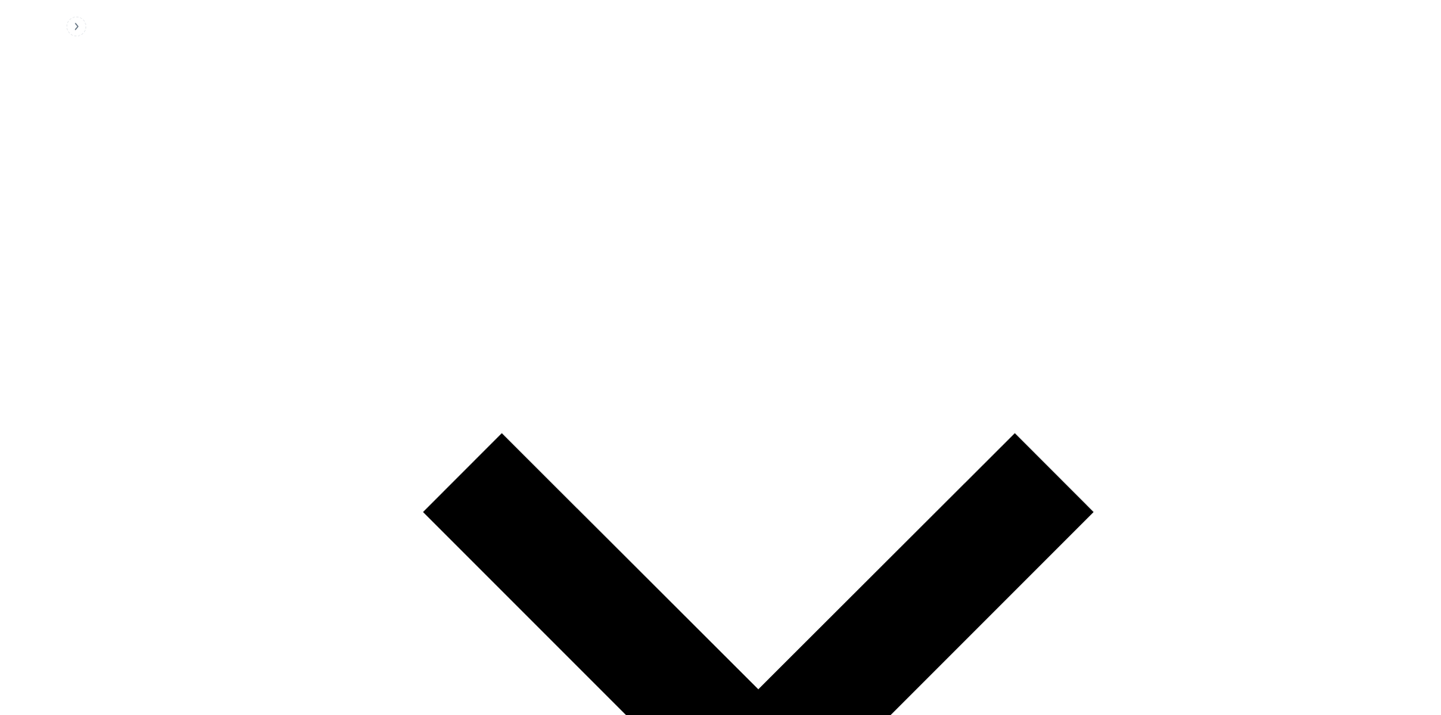
scroll to position [1596, 0]
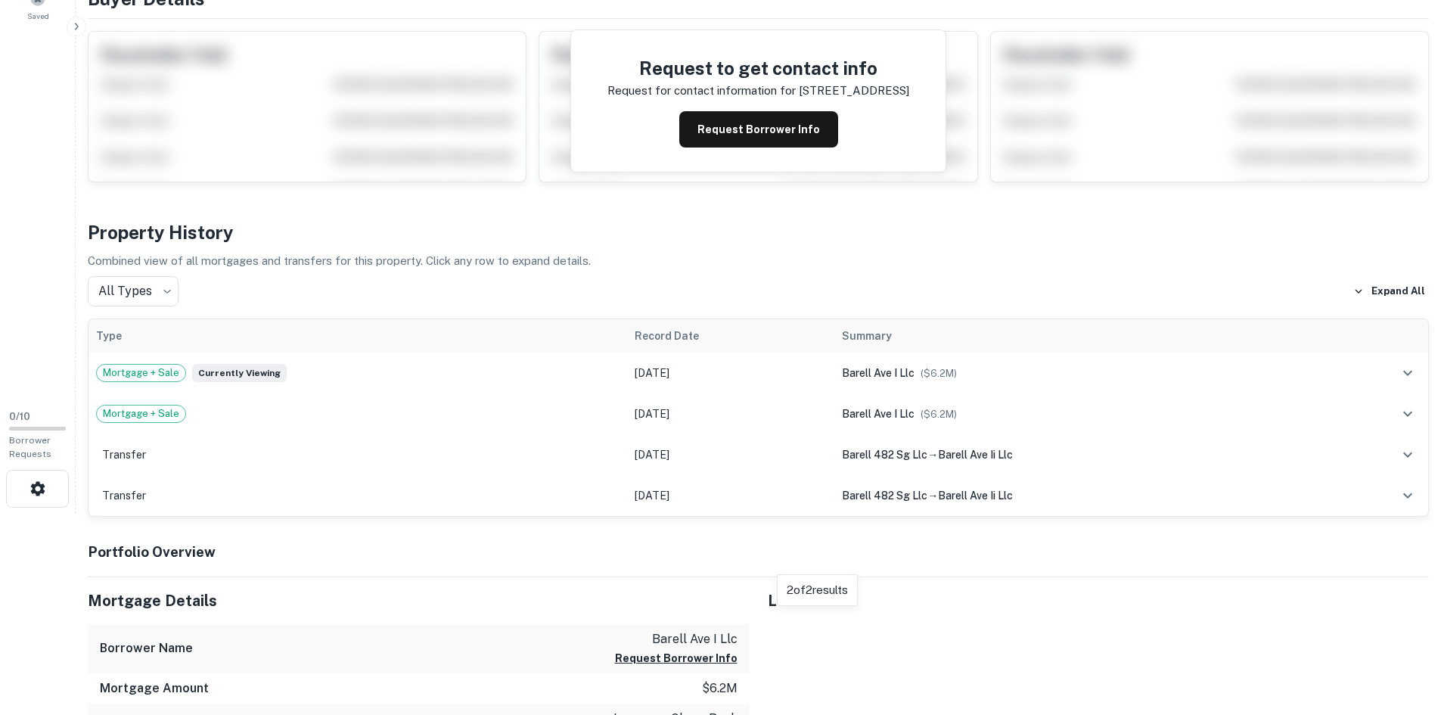
scroll to position [0, 0]
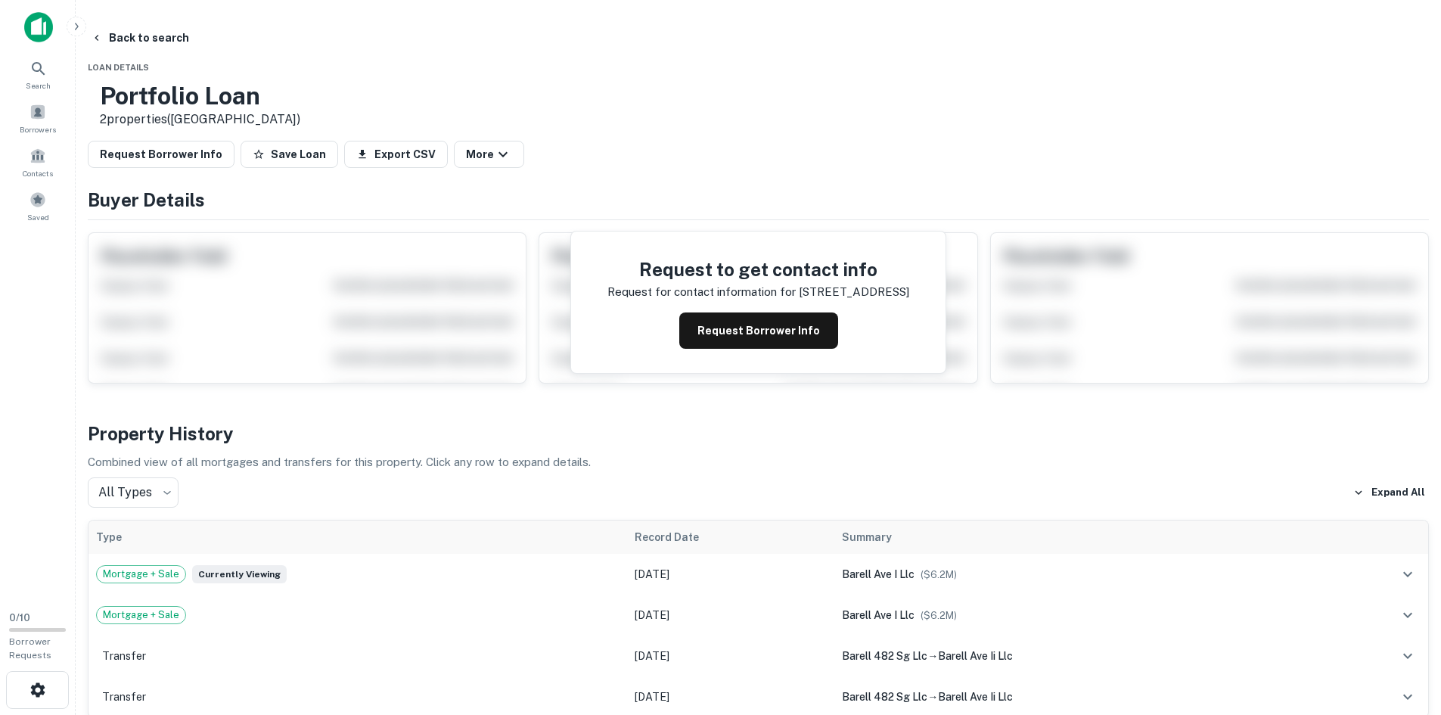
click at [278, 91] on h3 "Portfolio Loan" at bounding box center [200, 96] width 200 height 29
click at [500, 106] on div "Portfolio Loan 2 properties ([GEOGRAPHIC_DATA])" at bounding box center [758, 105] width 1341 height 47
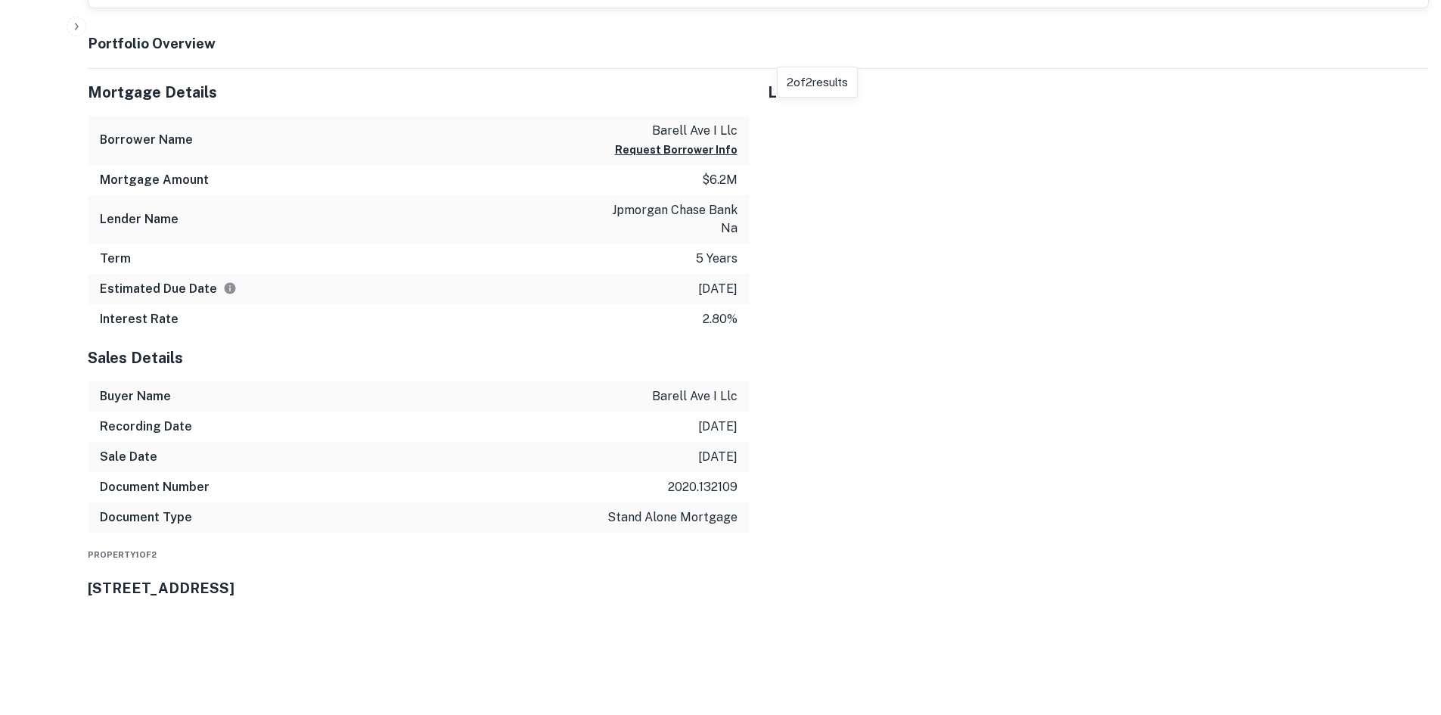
scroll to position [756, 0]
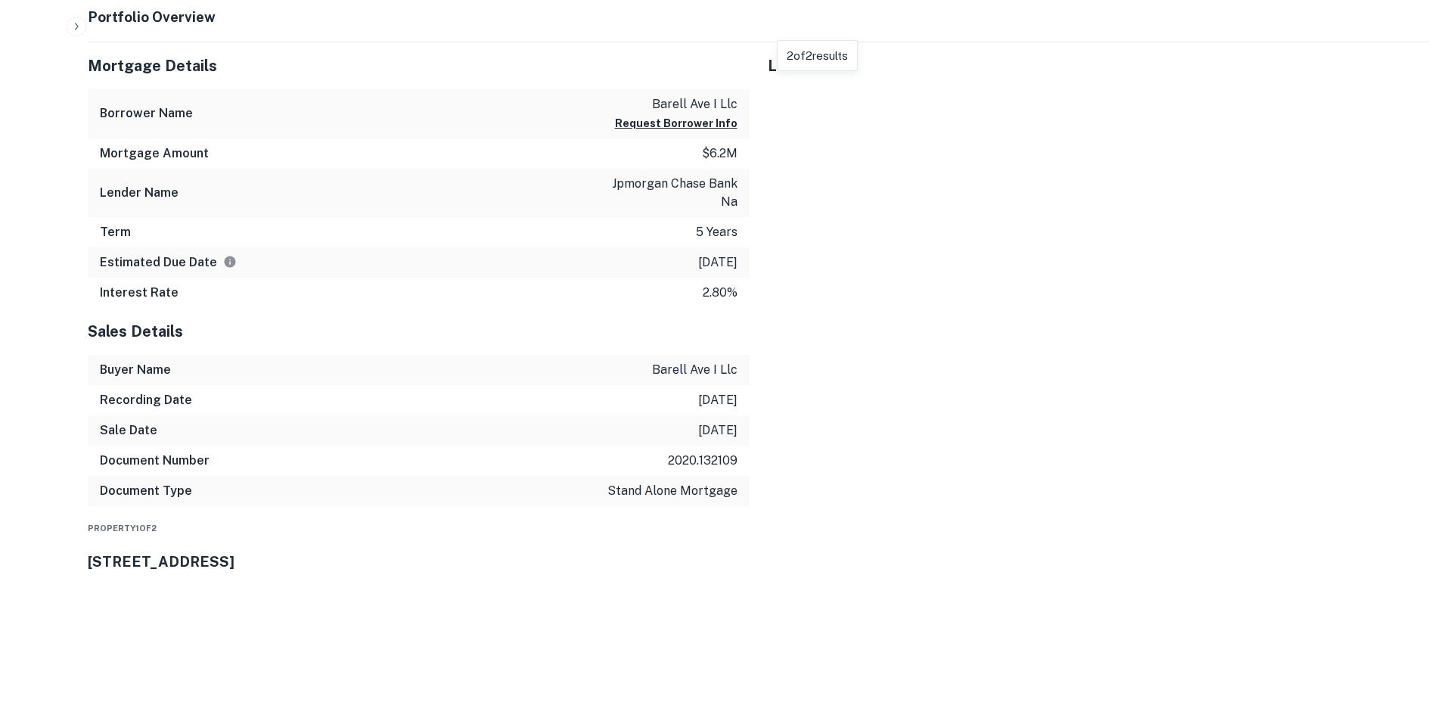
click at [246, 551] on h3 "[STREET_ADDRESS]" at bounding box center [758, 561] width 1341 height 21
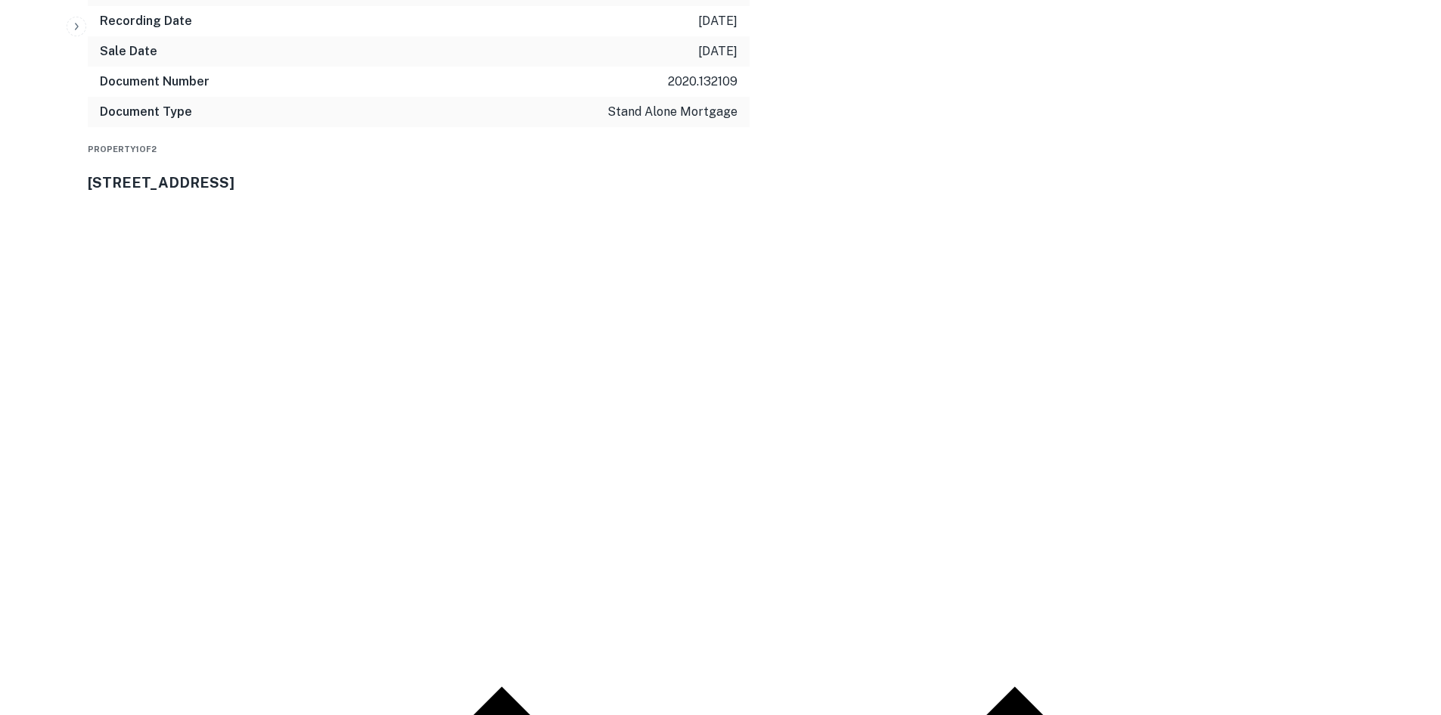
scroll to position [1134, 0]
click at [361, 172] on h3 "[STREET_ADDRESS]" at bounding box center [758, 182] width 1341 height 21
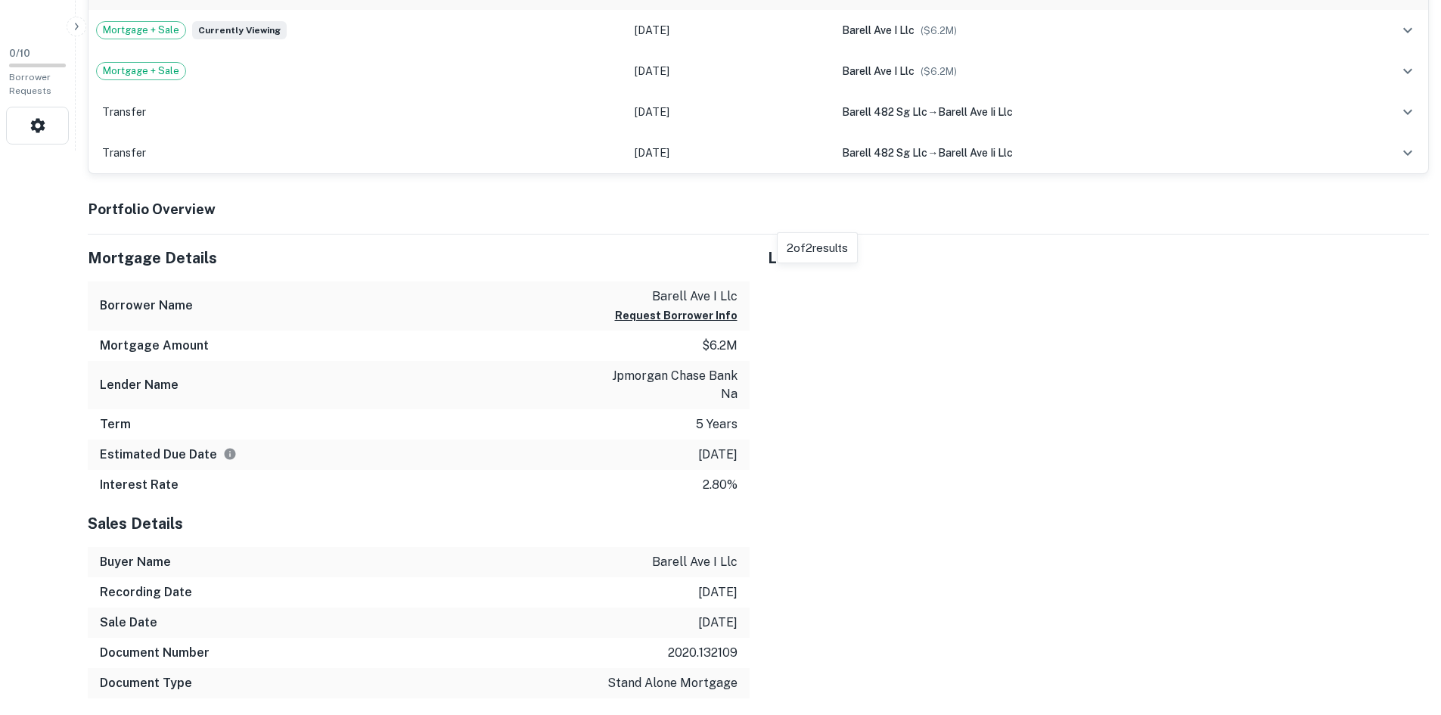
scroll to position [563, 0]
click at [566, 235] on div "Mortgage Details" at bounding box center [419, 258] width 662 height 47
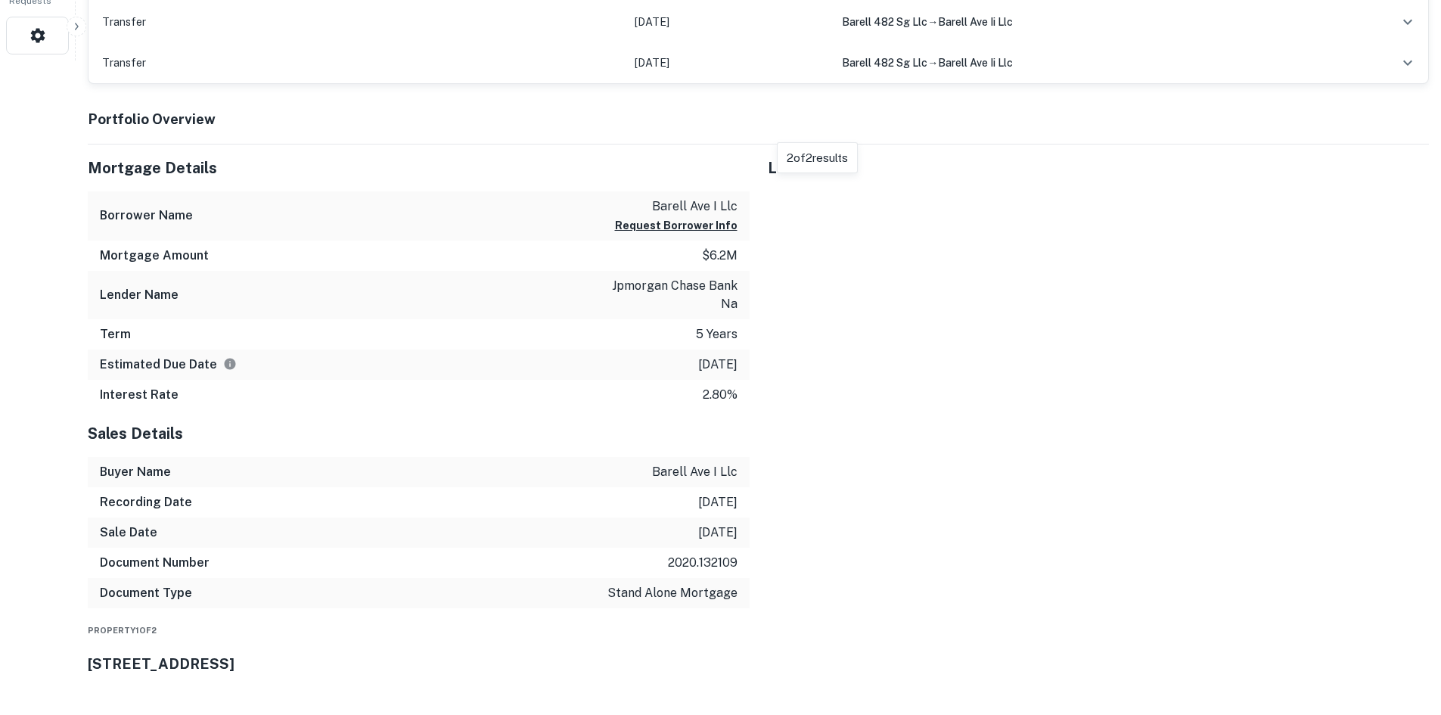
scroll to position [715, 0]
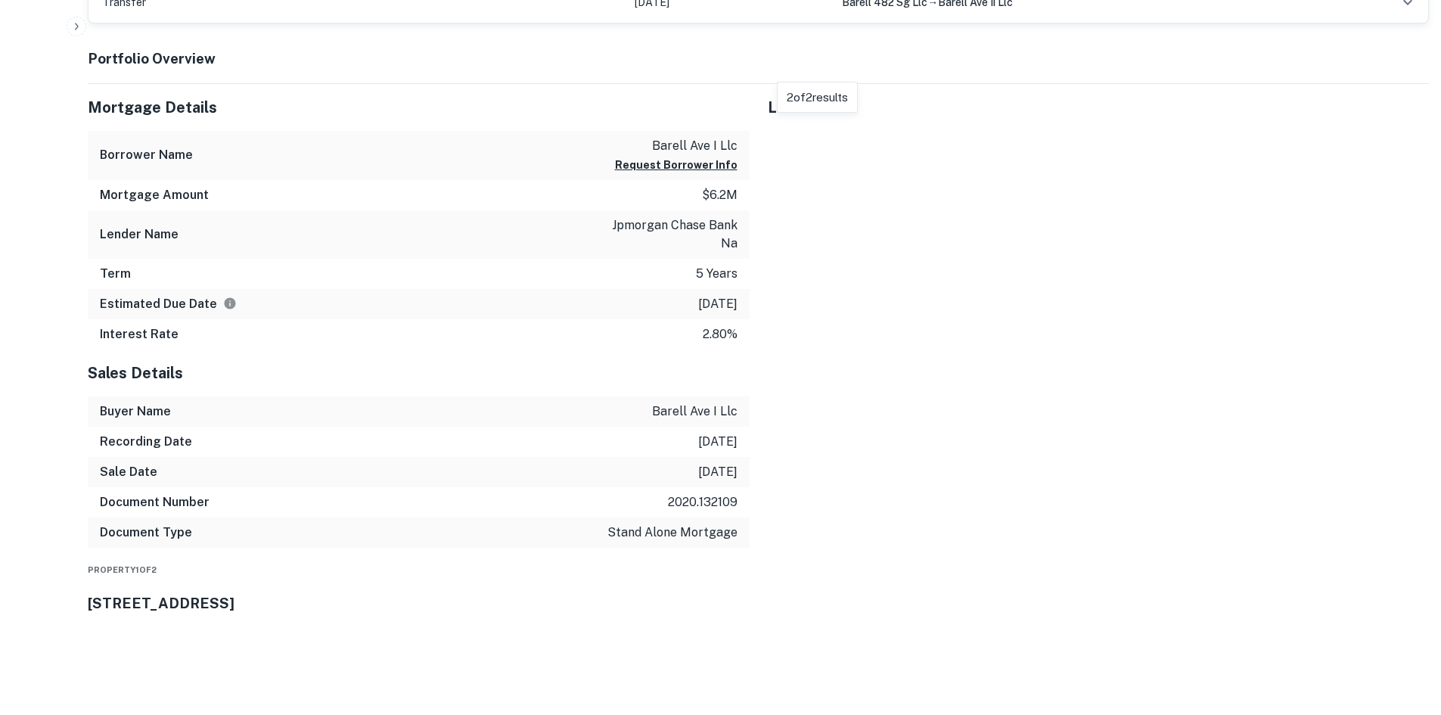
click at [402, 560] on div "Property 1 of 2 [STREET_ADDRESS]" at bounding box center [758, 587] width 1341 height 54
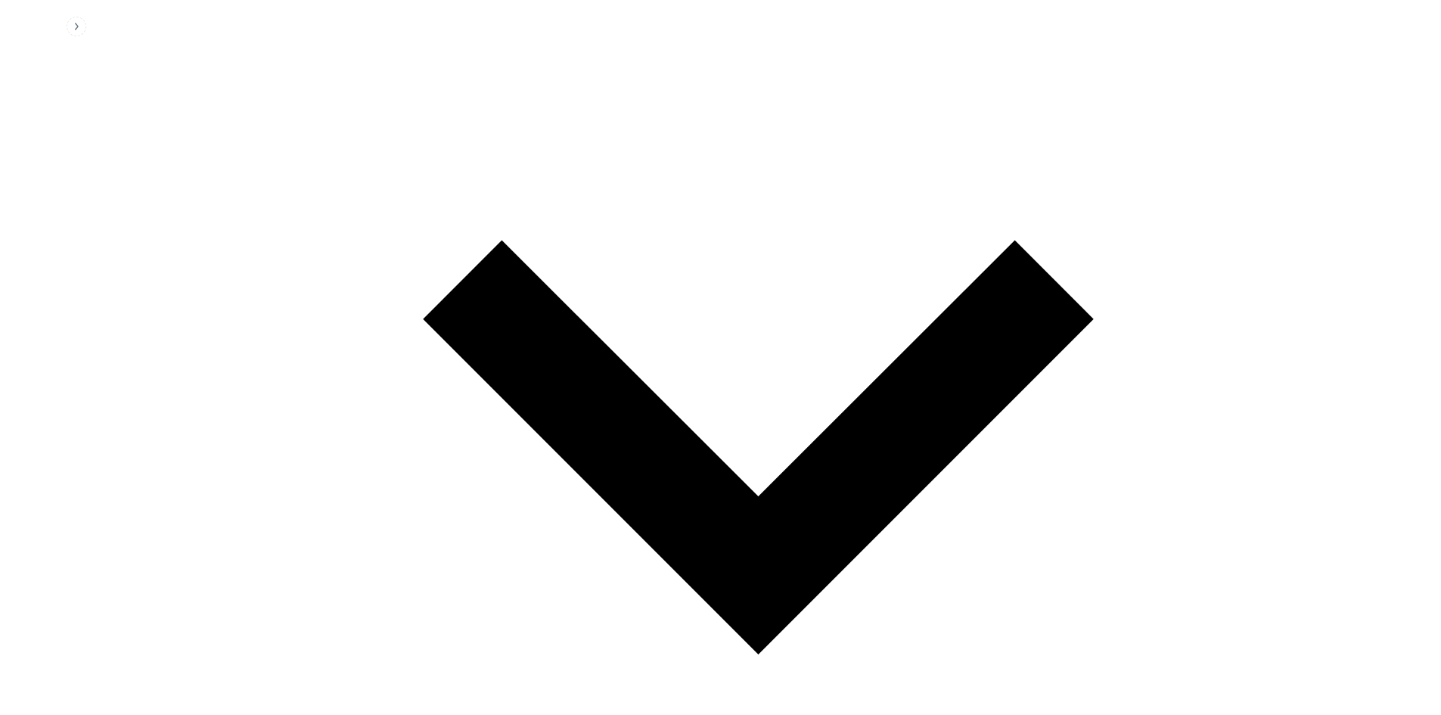
scroll to position [1596, 0]
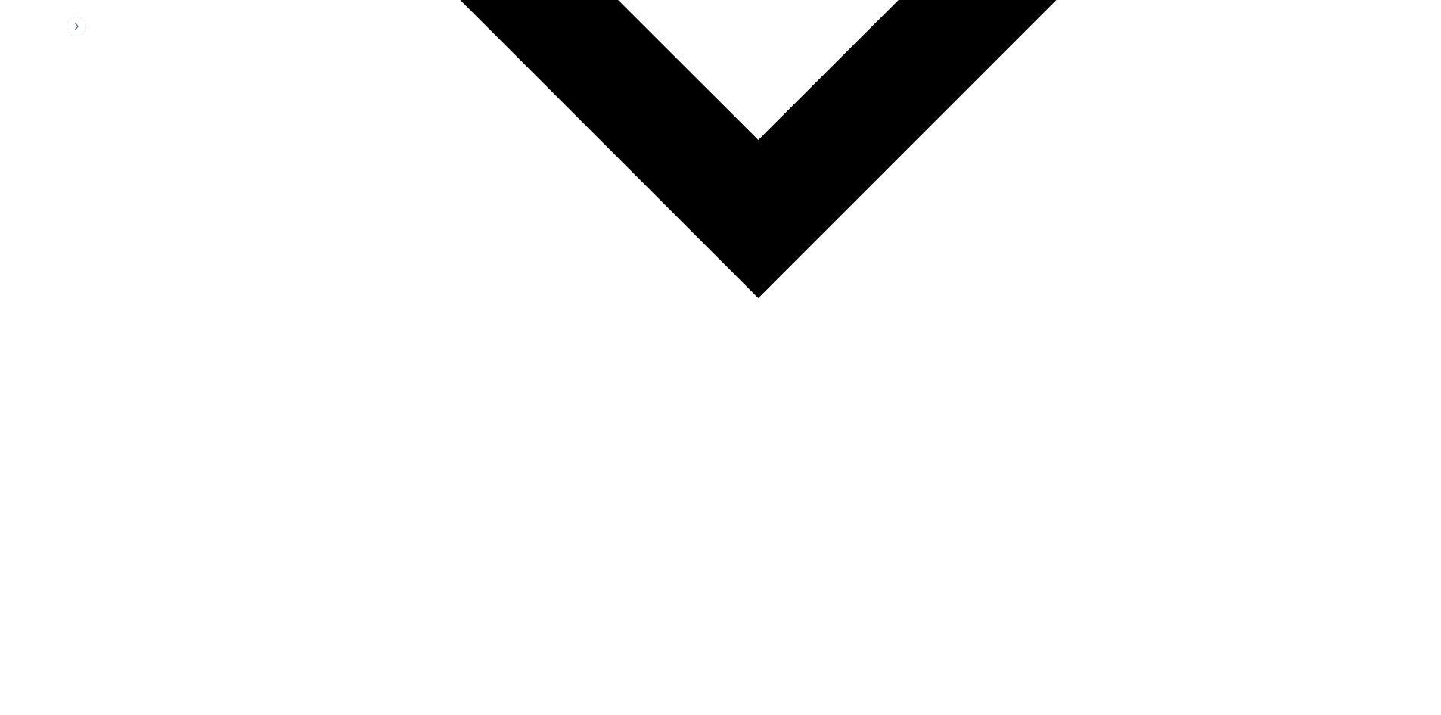
scroll to position [1974, 0]
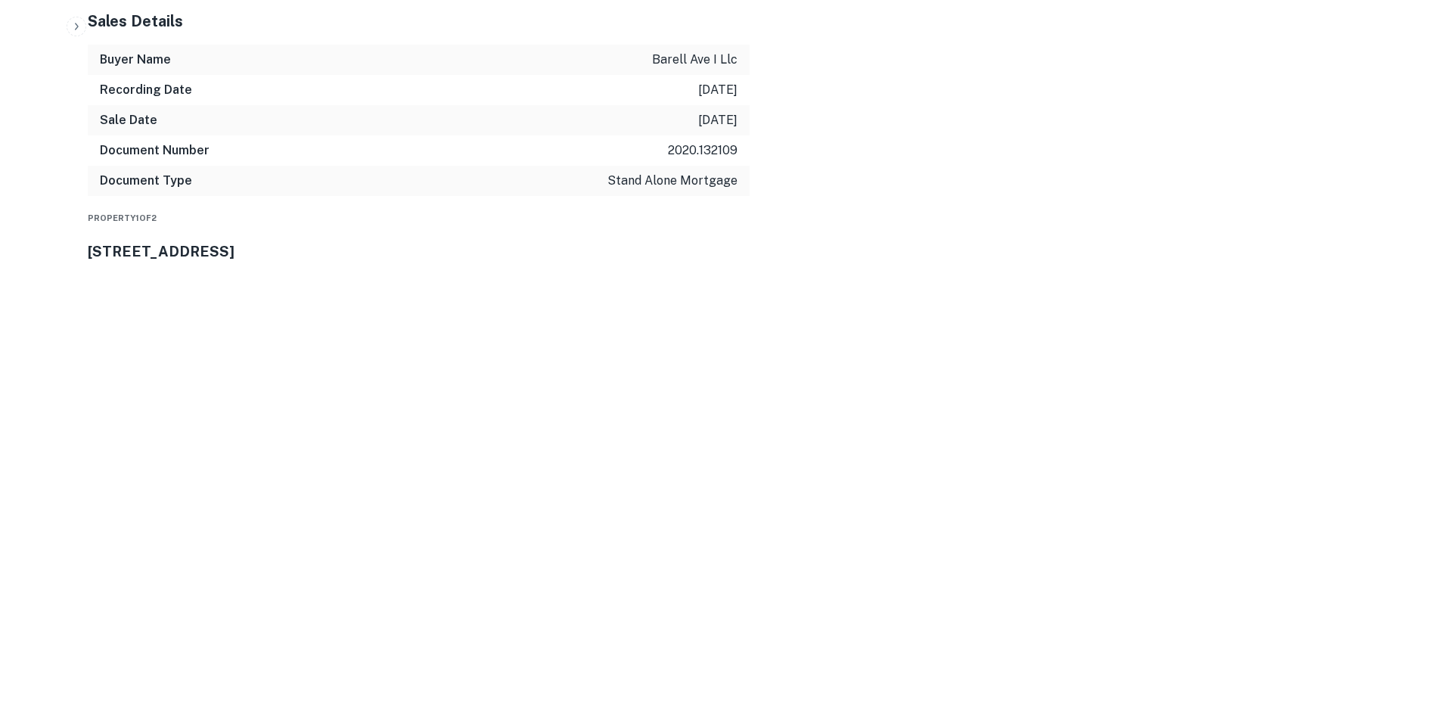
click at [379, 208] on div "Property 1 of 2 [STREET_ADDRESS]" at bounding box center [758, 235] width 1341 height 54
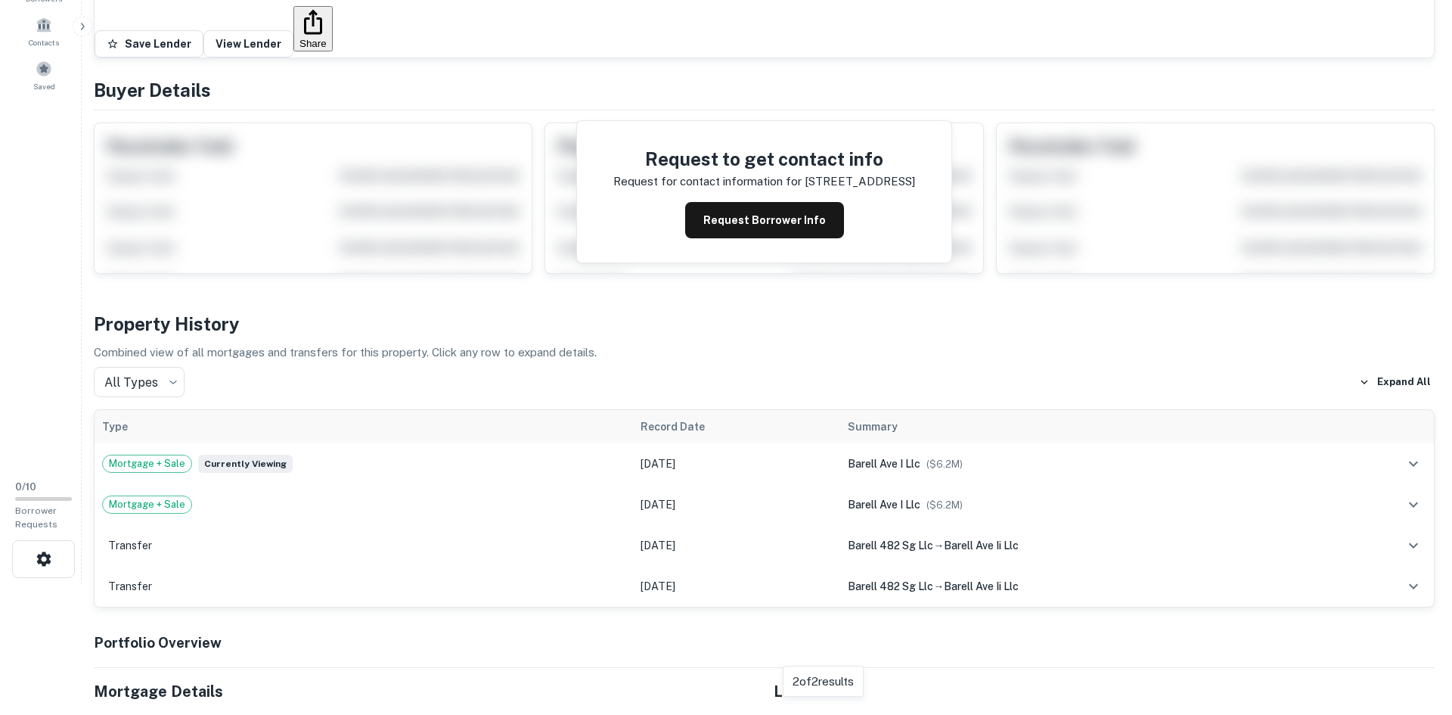
scroll to position [0, 0]
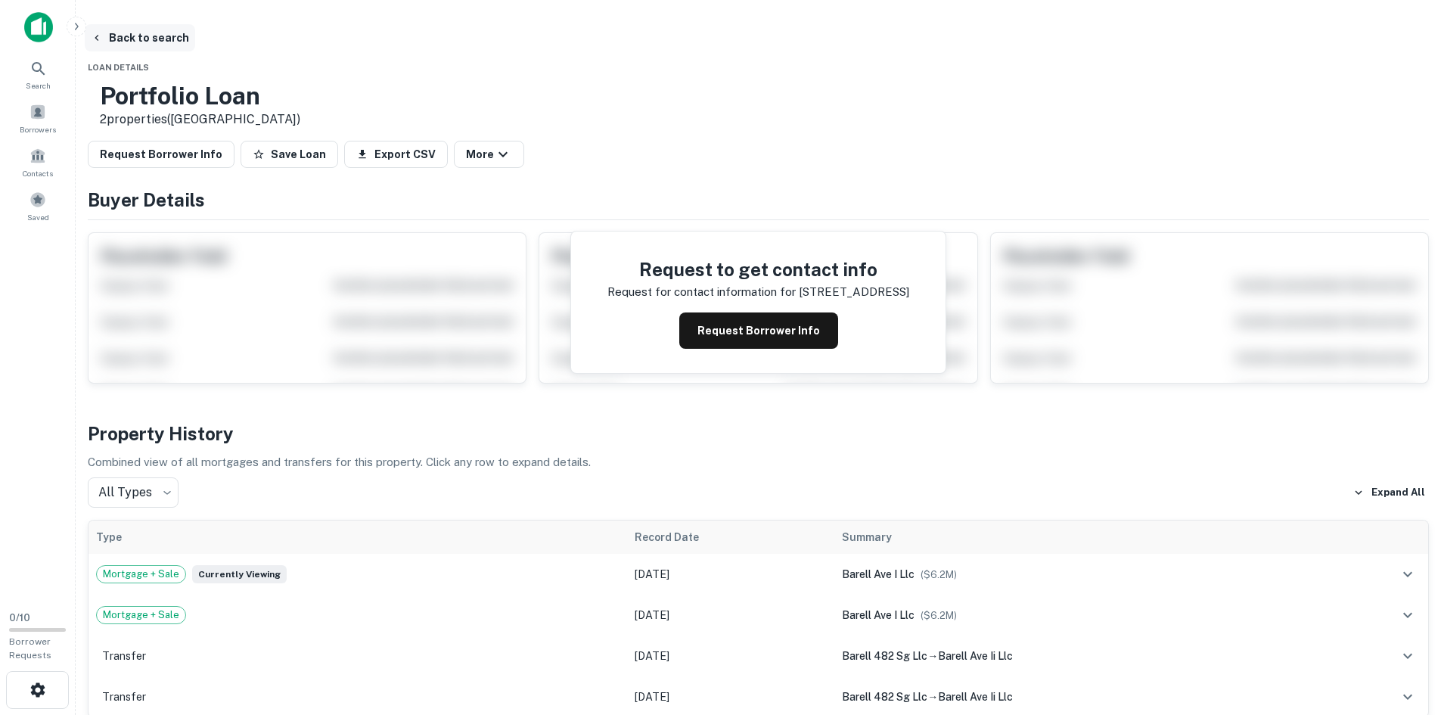
click at [195, 48] on button "Back to search" at bounding box center [140, 37] width 110 height 27
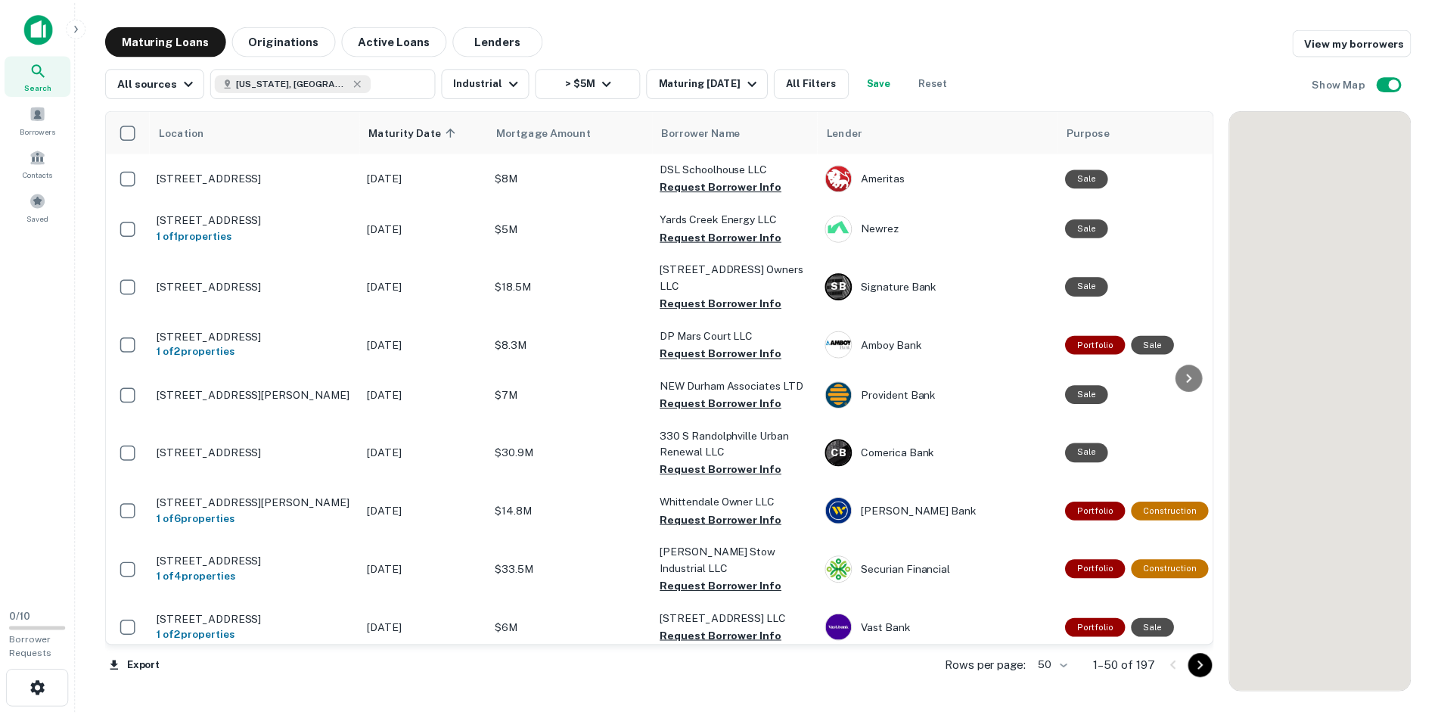
scroll to position [2322, 0]
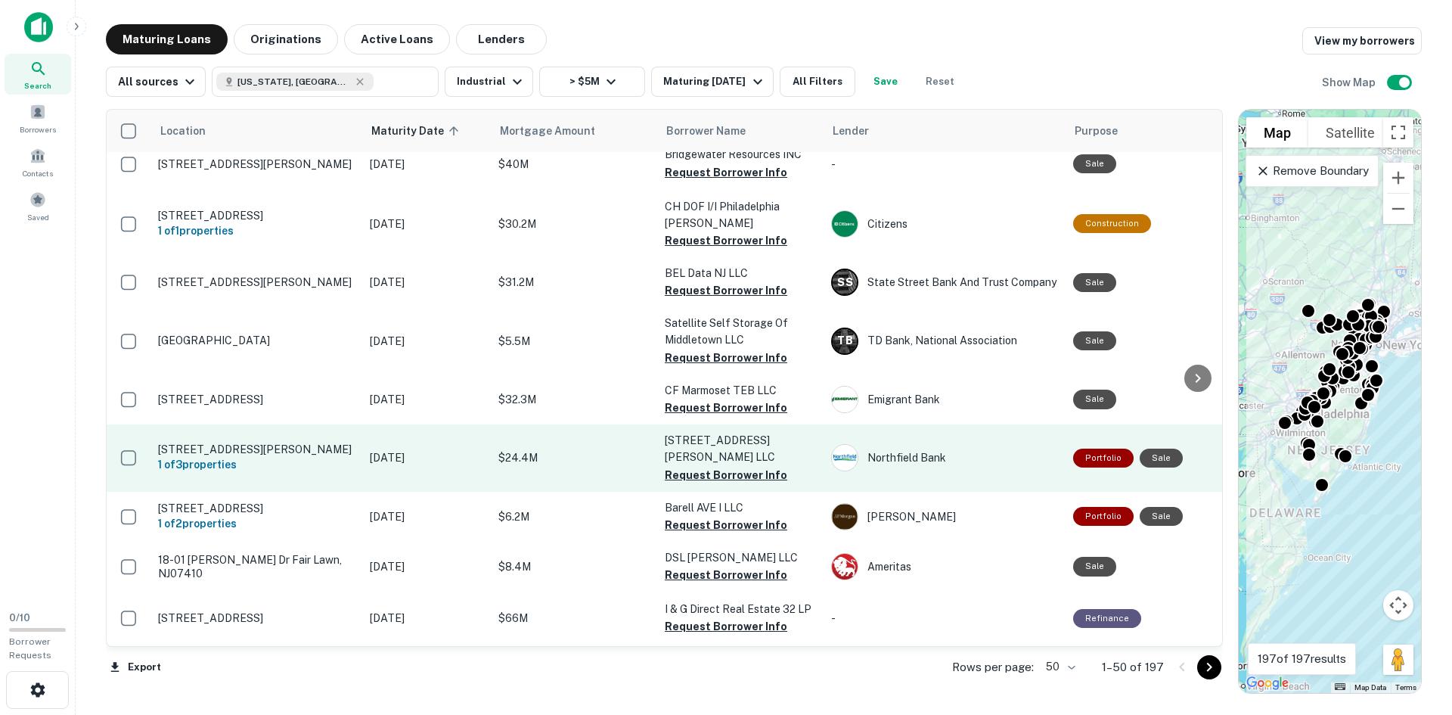
click at [254, 442] on p "[STREET_ADDRESS][PERSON_NAME]" at bounding box center [256, 449] width 197 height 14
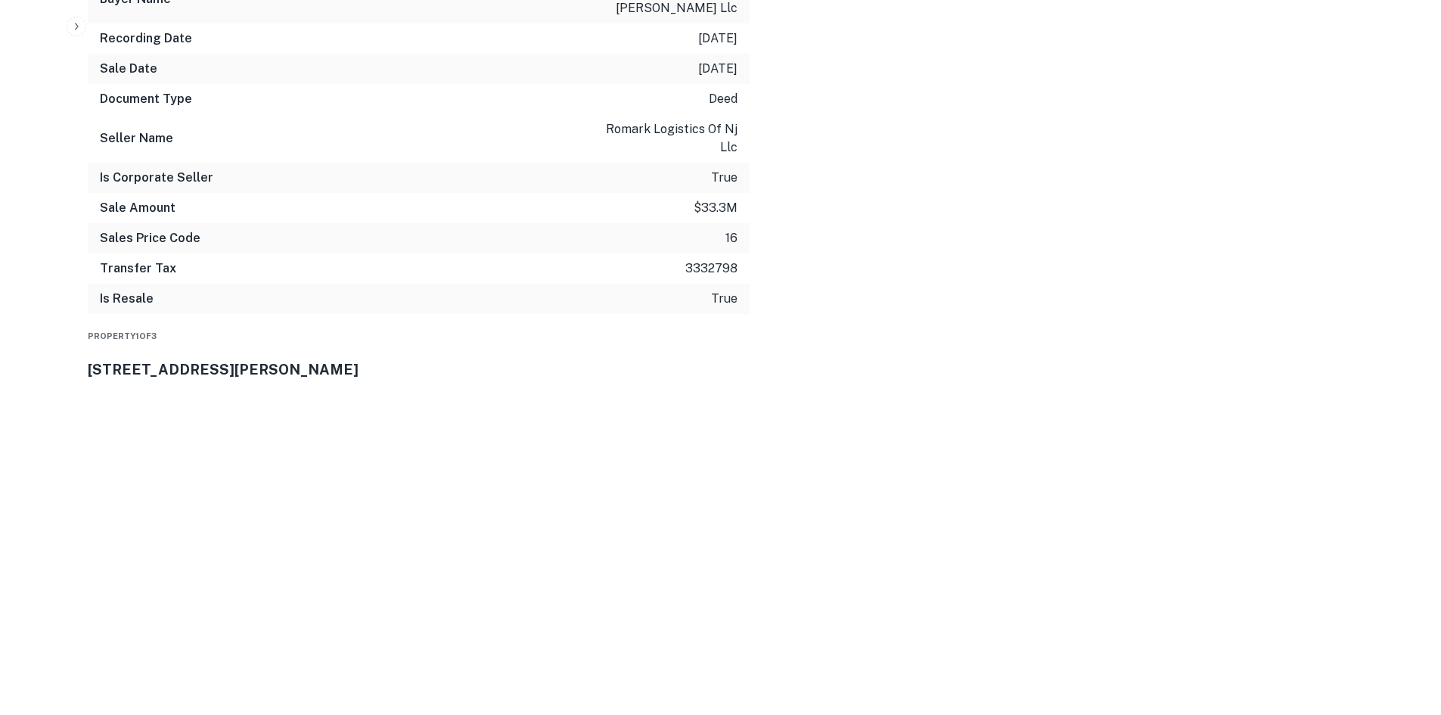
scroll to position [1210, 0]
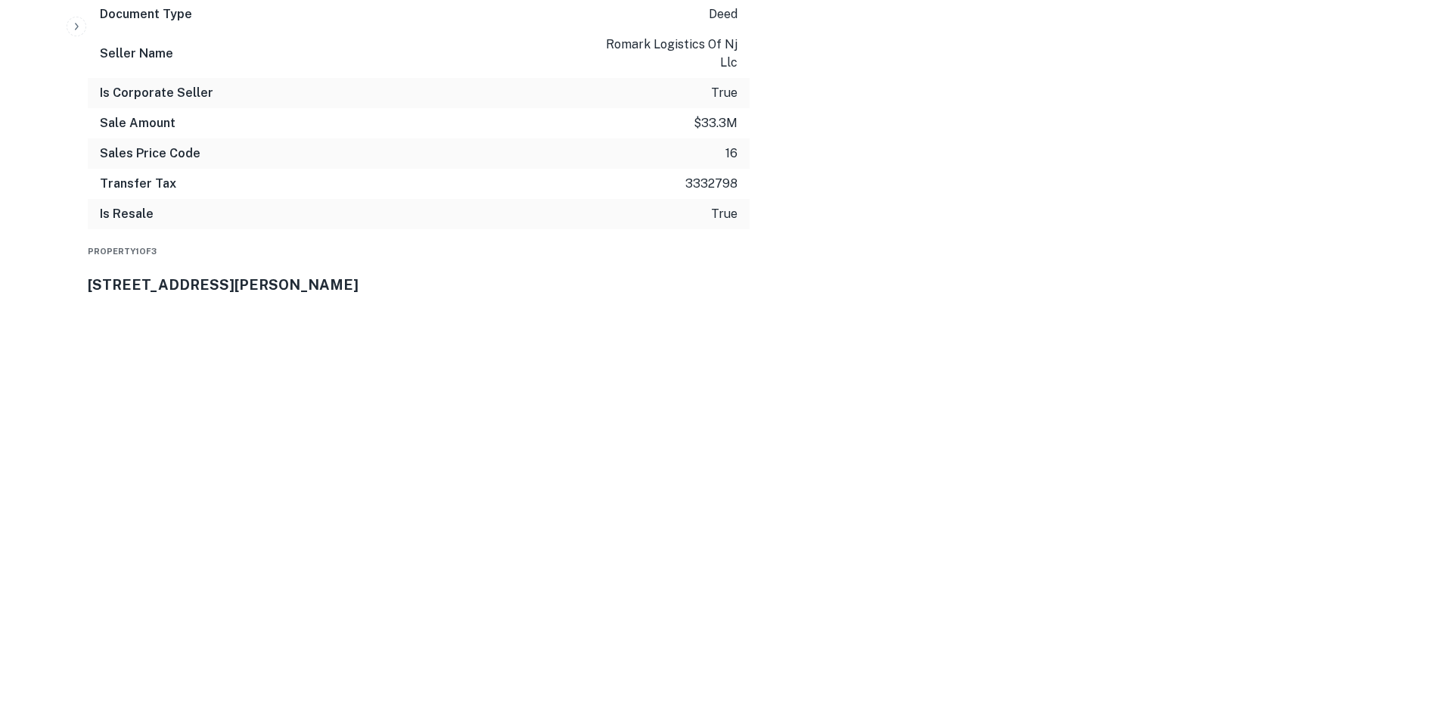
click at [349, 241] on div "Property [STREET_ADDRESS][PERSON_NAME]" at bounding box center [758, 268] width 1341 height 54
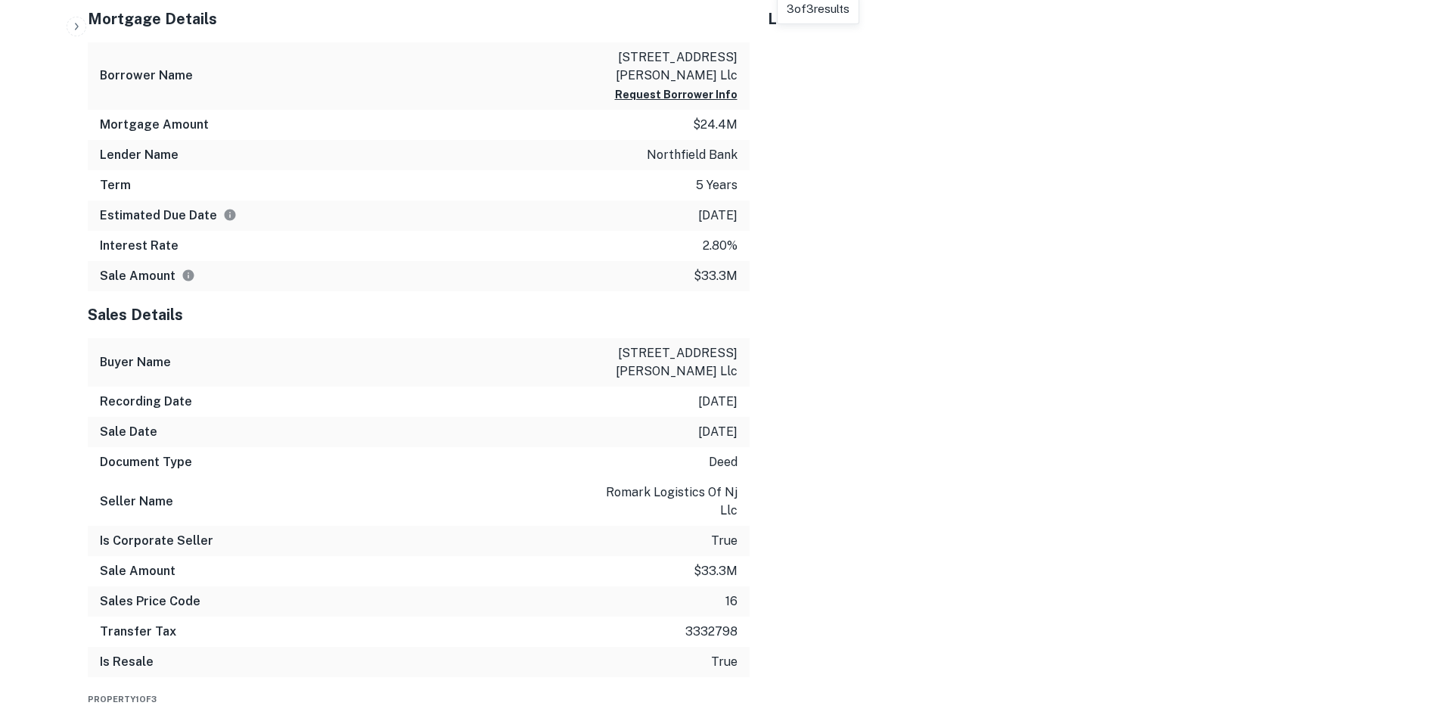
scroll to position [916, 0]
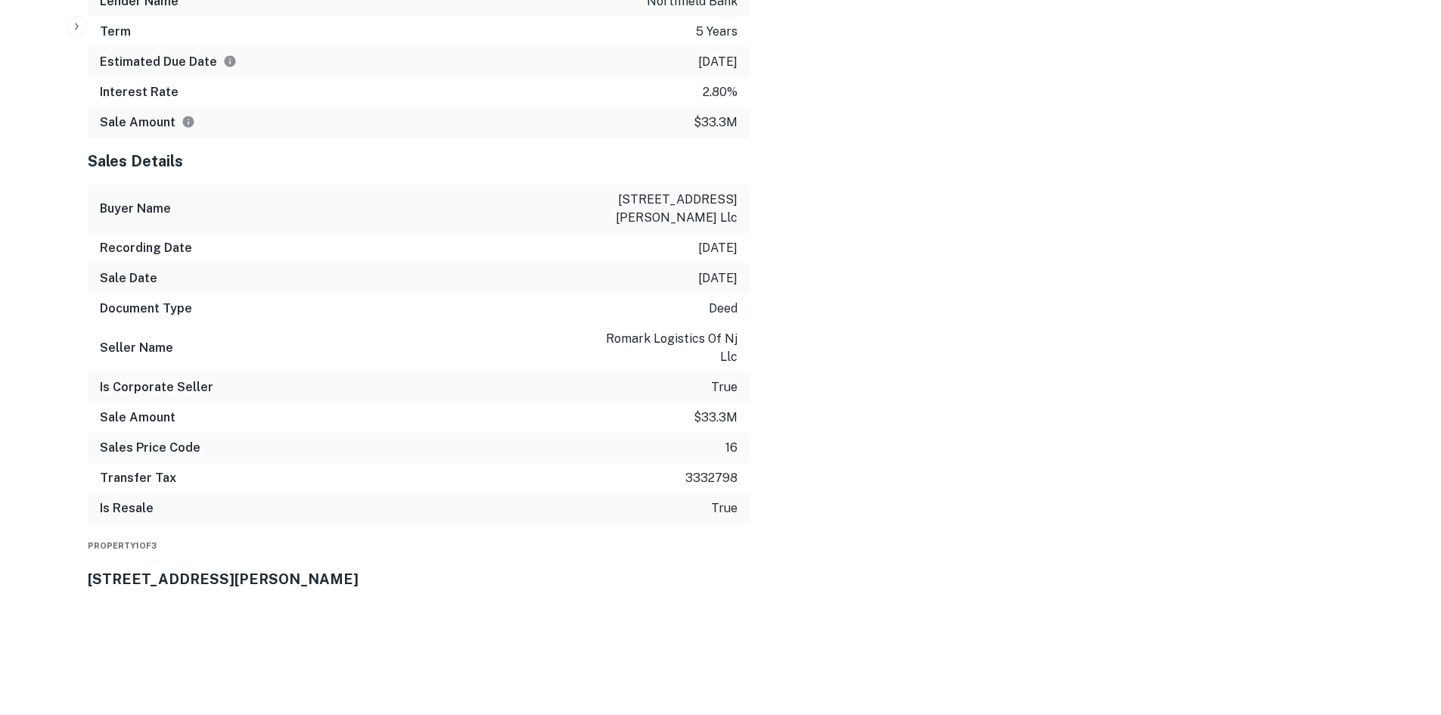
click at [533, 535] on div "Property [STREET_ADDRESS][PERSON_NAME]" at bounding box center [758, 562] width 1341 height 54
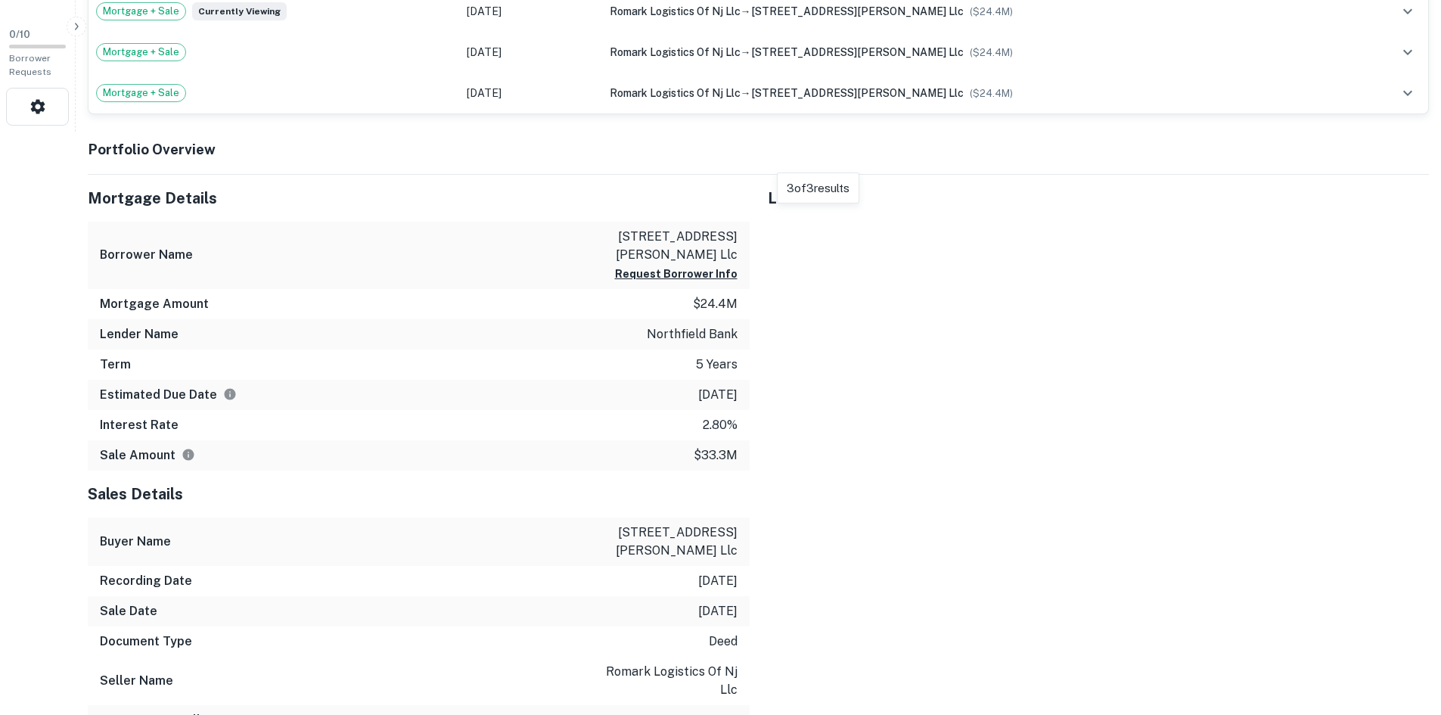
scroll to position [605, 0]
